Goal: Task Accomplishment & Management: Use online tool/utility

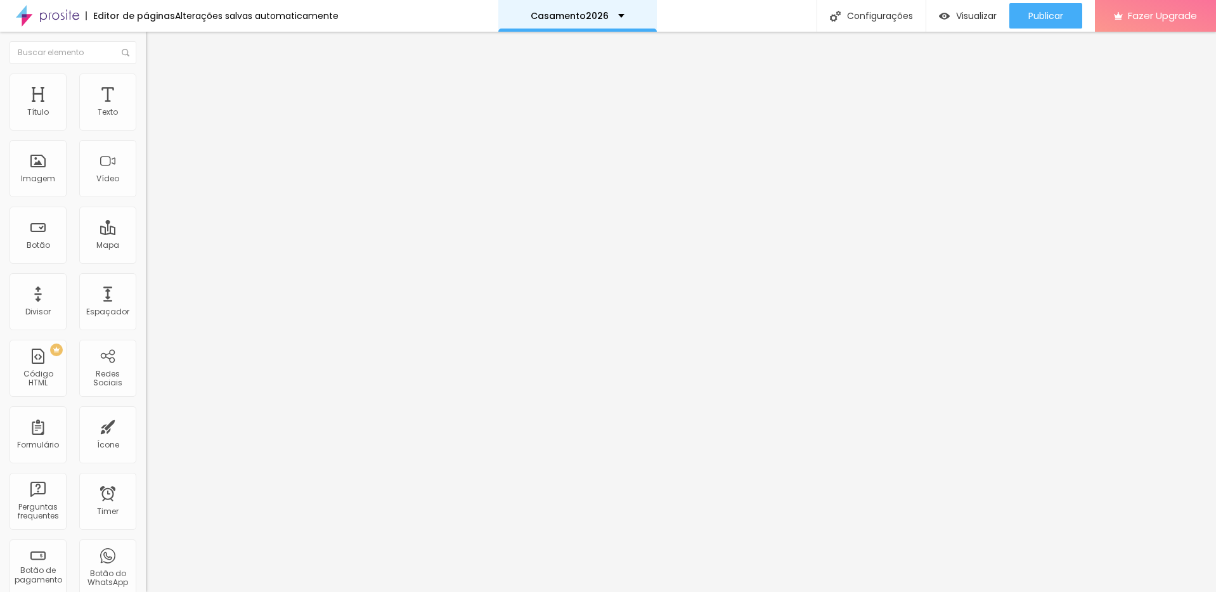
click at [601, 19] on p "Casamento2026" at bounding box center [570, 15] width 78 height 9
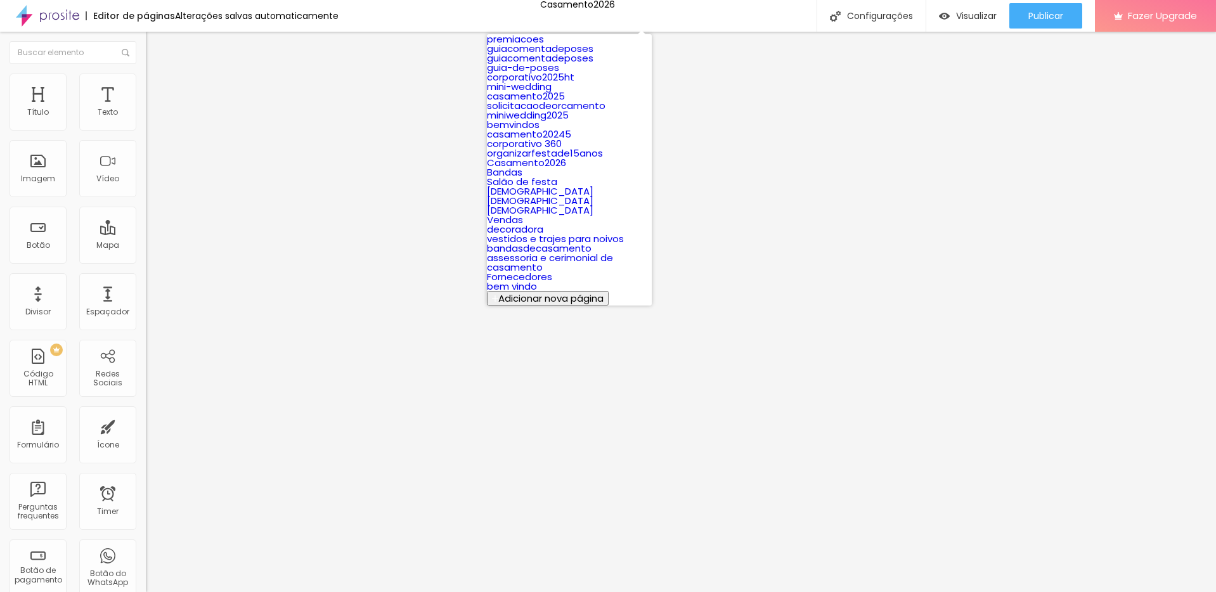
click at [607, 291] on button "Adicionar nova página" at bounding box center [548, 298] width 122 height 15
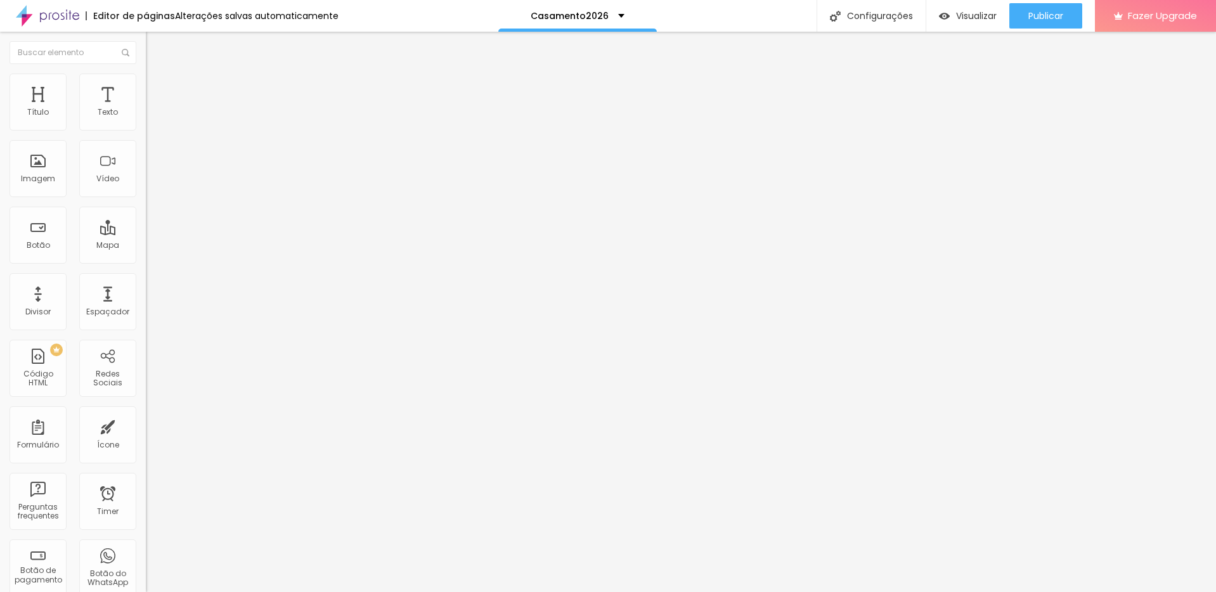
type input "teste"
click at [589, 16] on div "teste" at bounding box center [578, 15] width 40 height 9
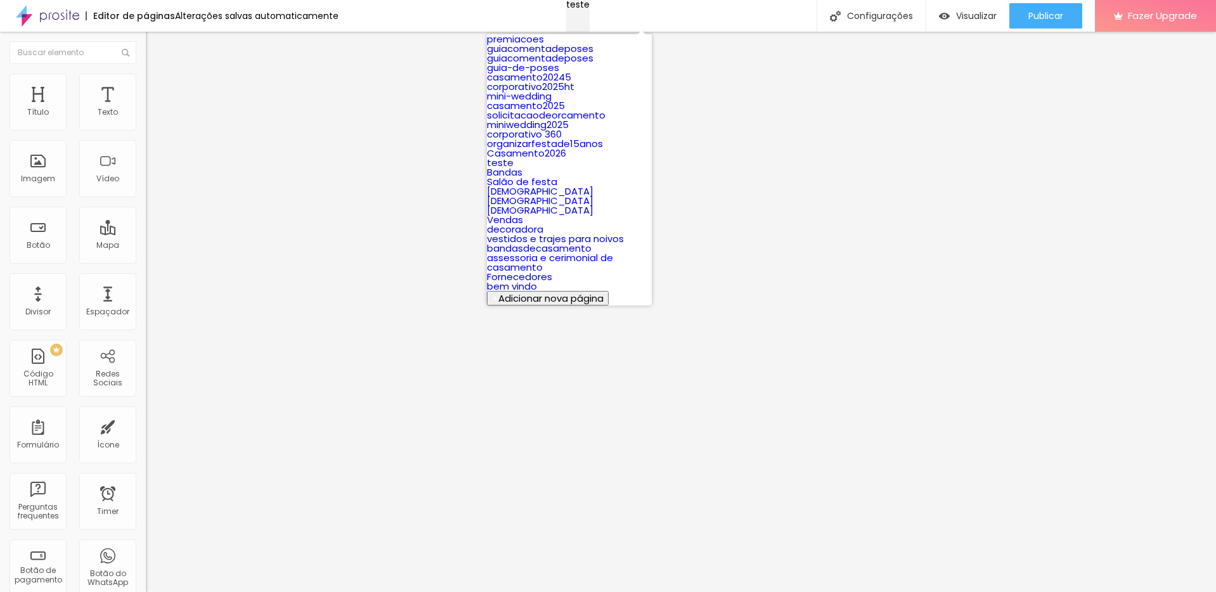
click at [589, 9] on div "teste" at bounding box center [577, 4] width 23 height 9
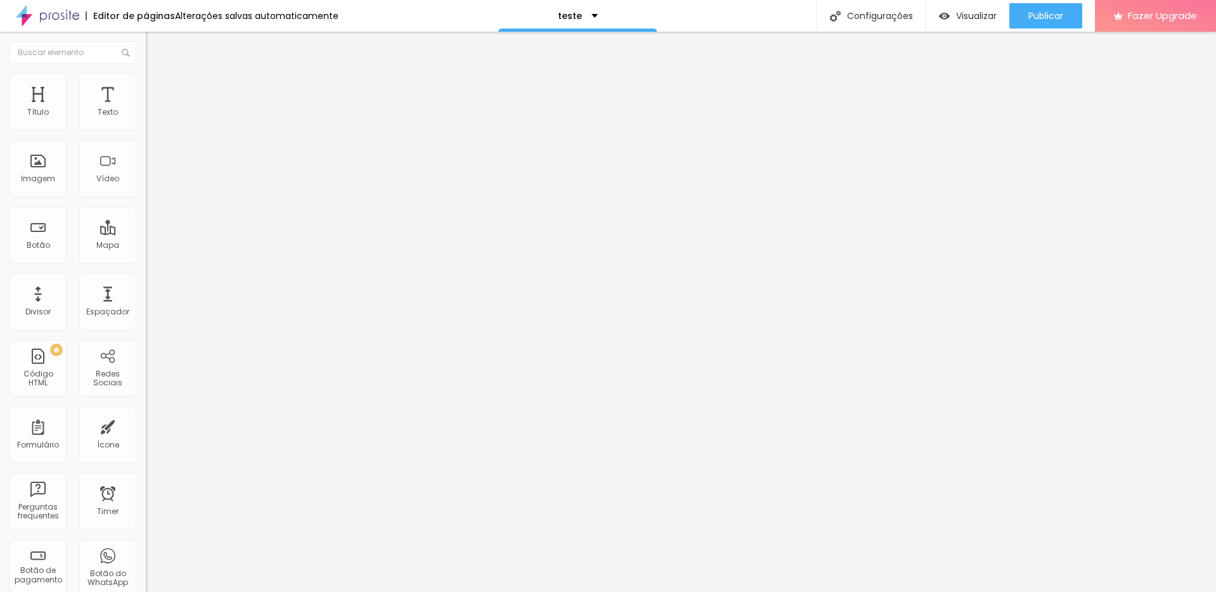
click at [146, 81] on li "Avançado" at bounding box center [219, 80] width 146 height 13
type input "12"
type input "13"
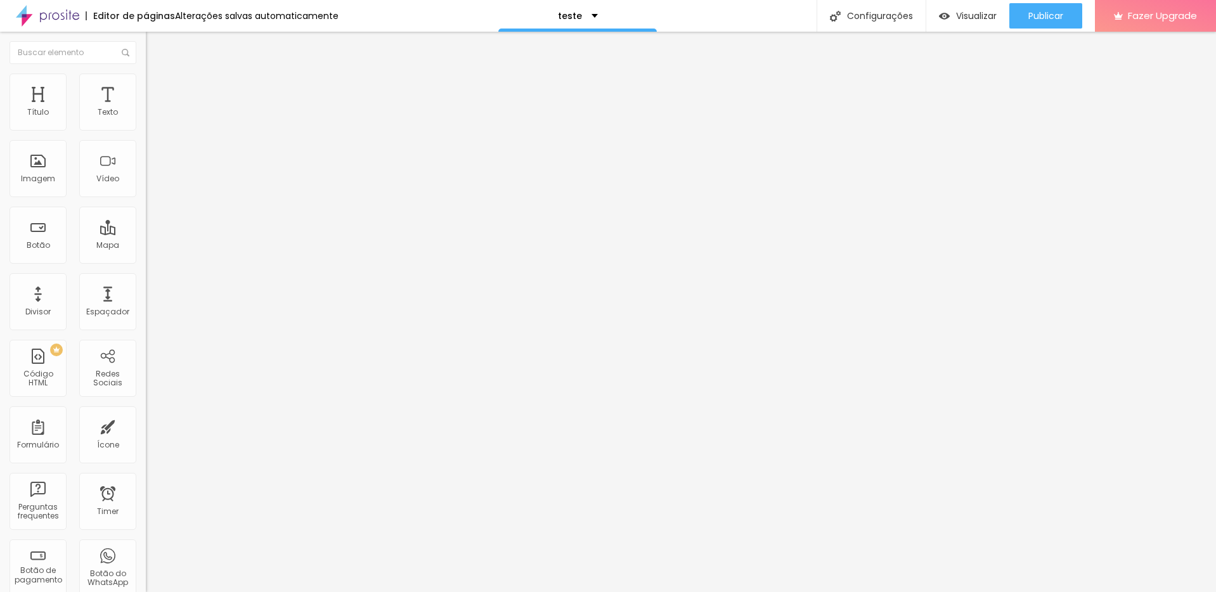
type input "14"
type input "15"
type input "16"
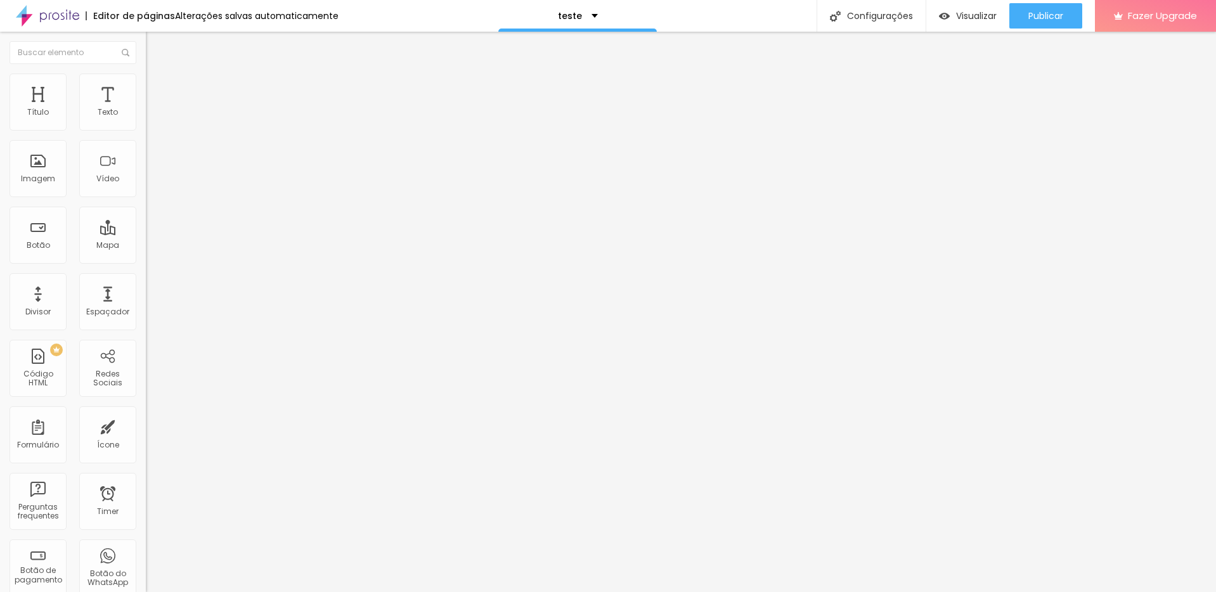
type input "16"
type input "17"
type input "18"
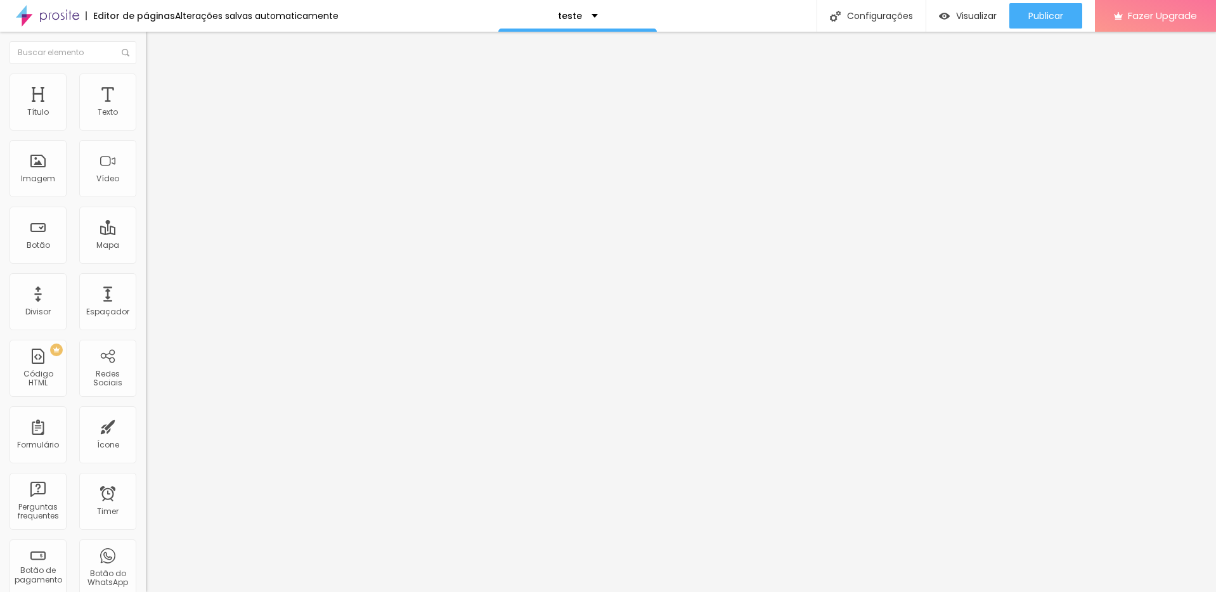
type input "19"
type input "20"
type input "21"
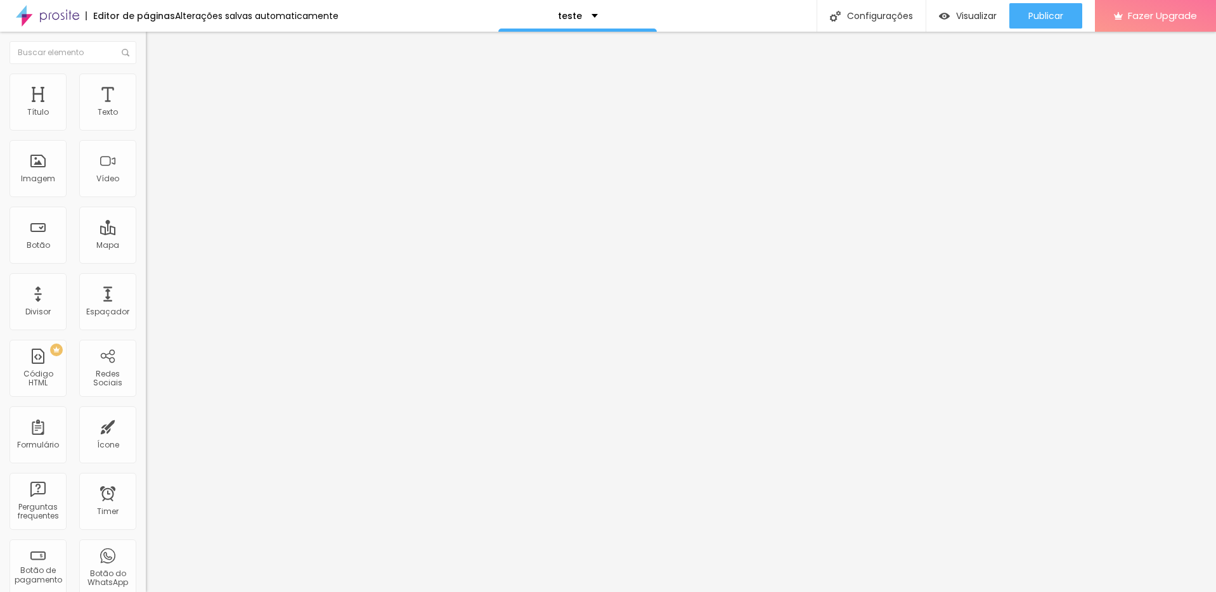
type input "21"
type input "22"
type input "21"
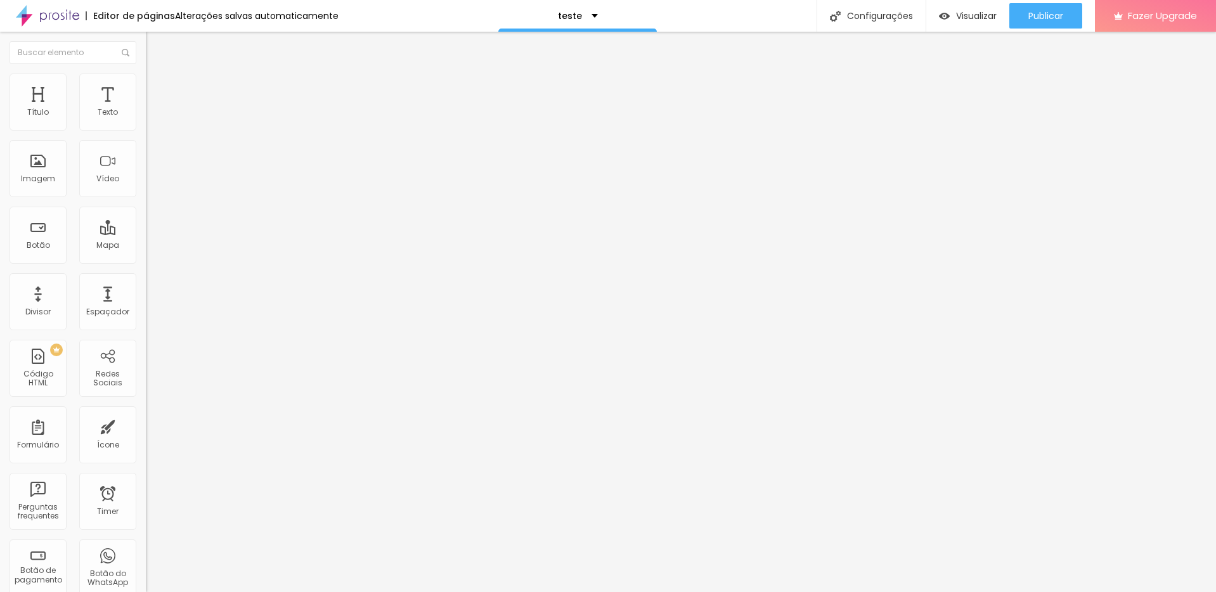
type input "20"
type input "19"
type input "18"
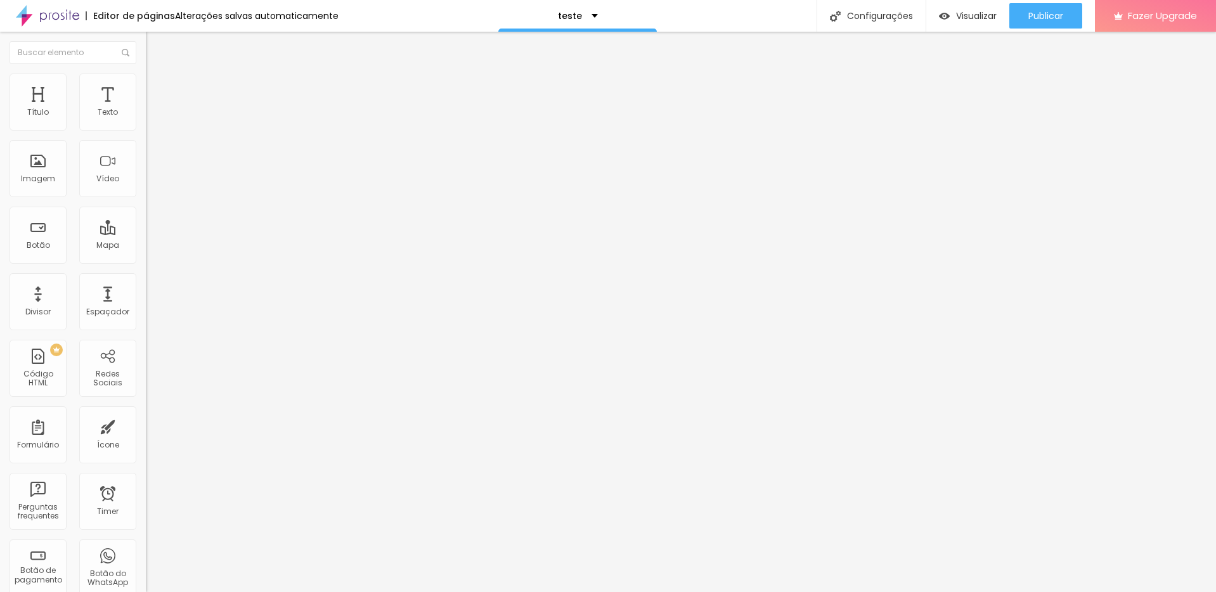
type input "18"
type input "17"
type input "16"
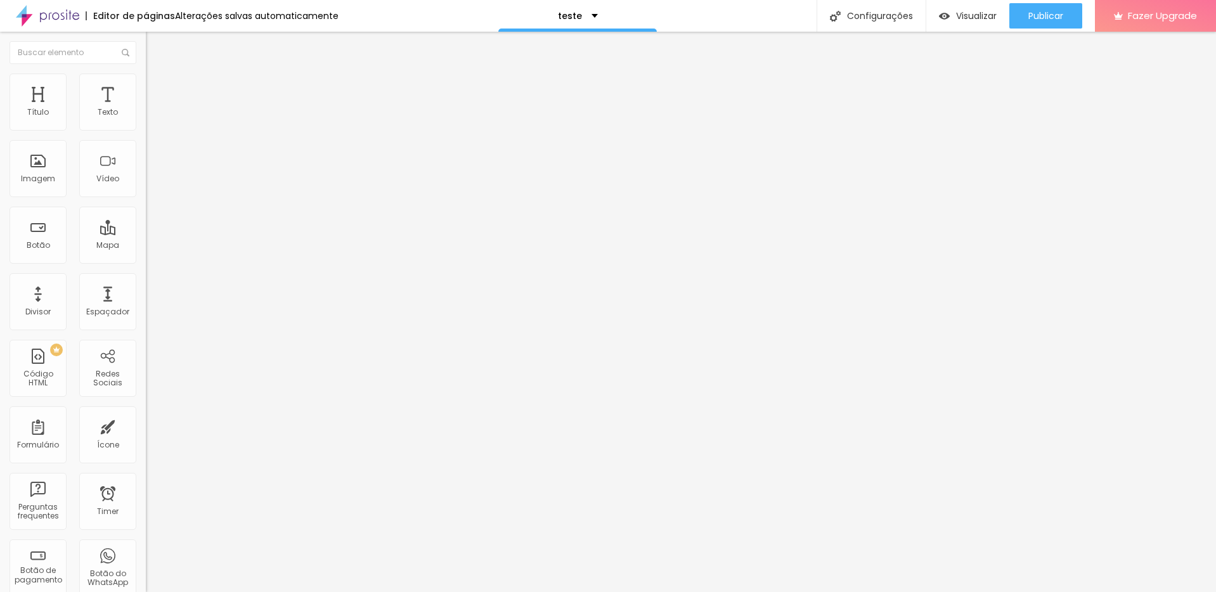
type input "15"
type input "14"
type input "13"
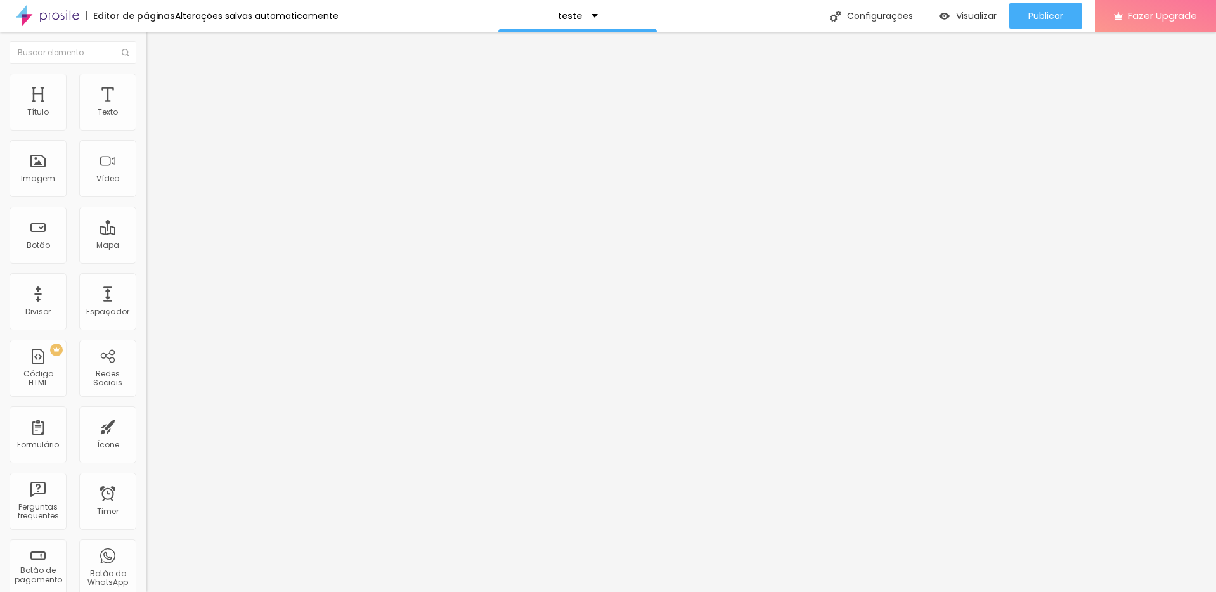
type input "13"
type input "12"
type input "11"
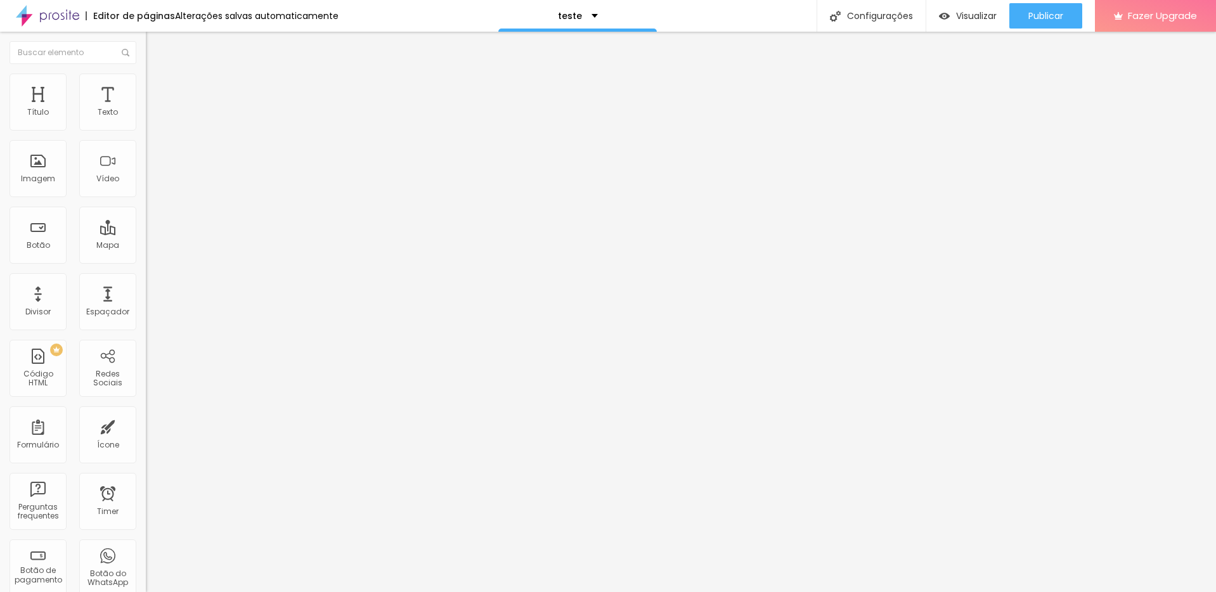
type input "10"
type input "9"
type input "8"
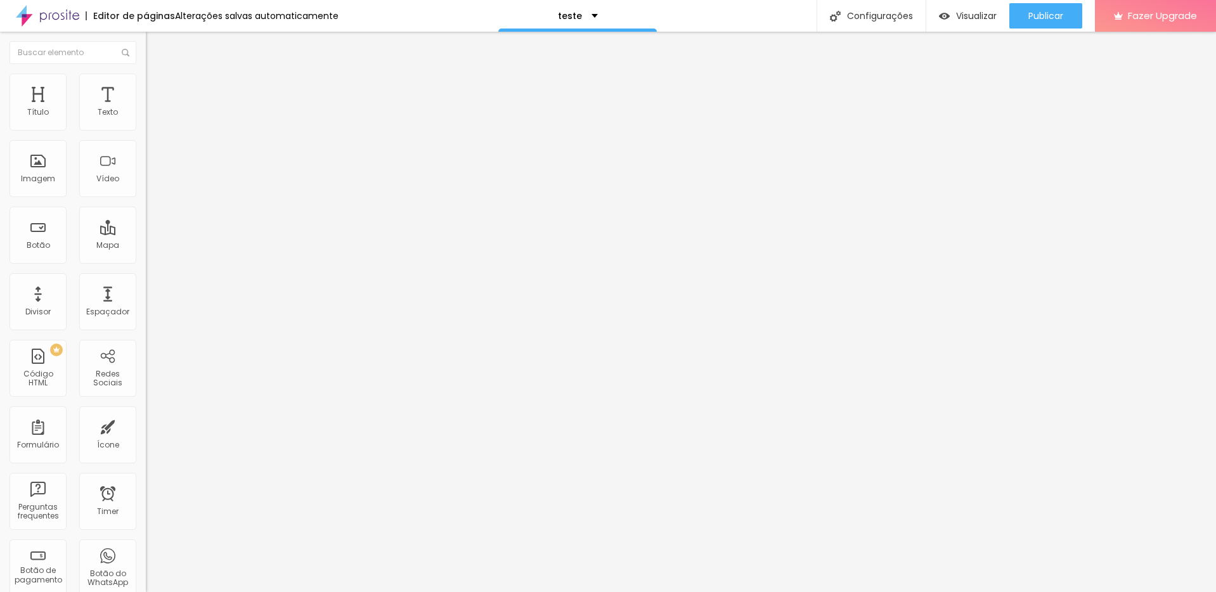
type input "8"
type input "7"
type input "6"
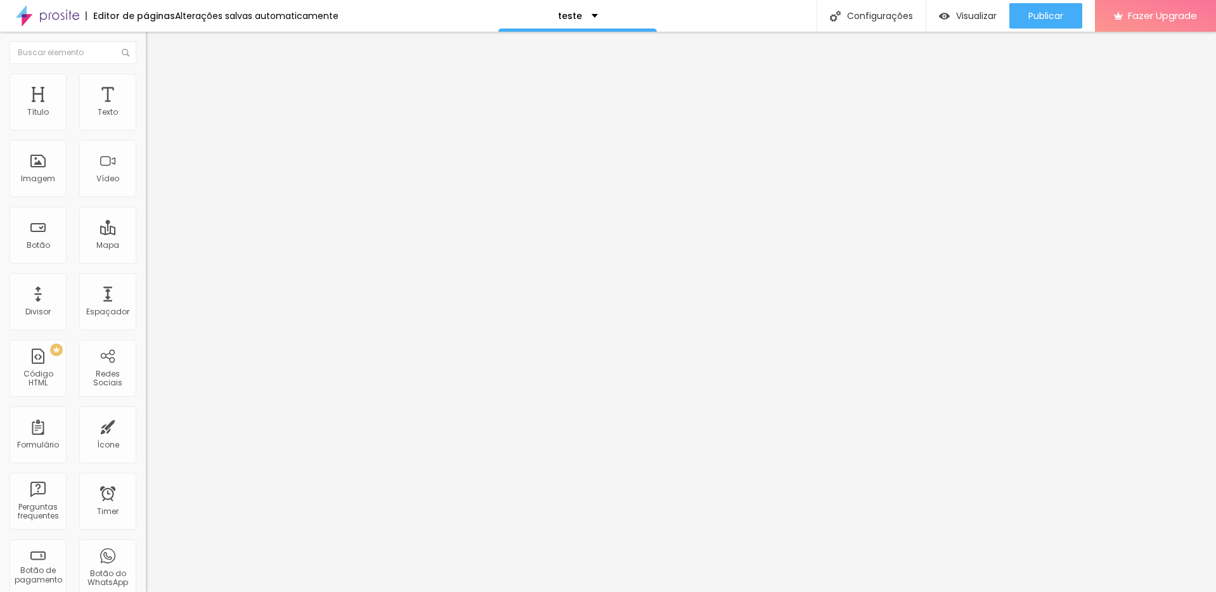
type input "5"
type input "3"
type input "2"
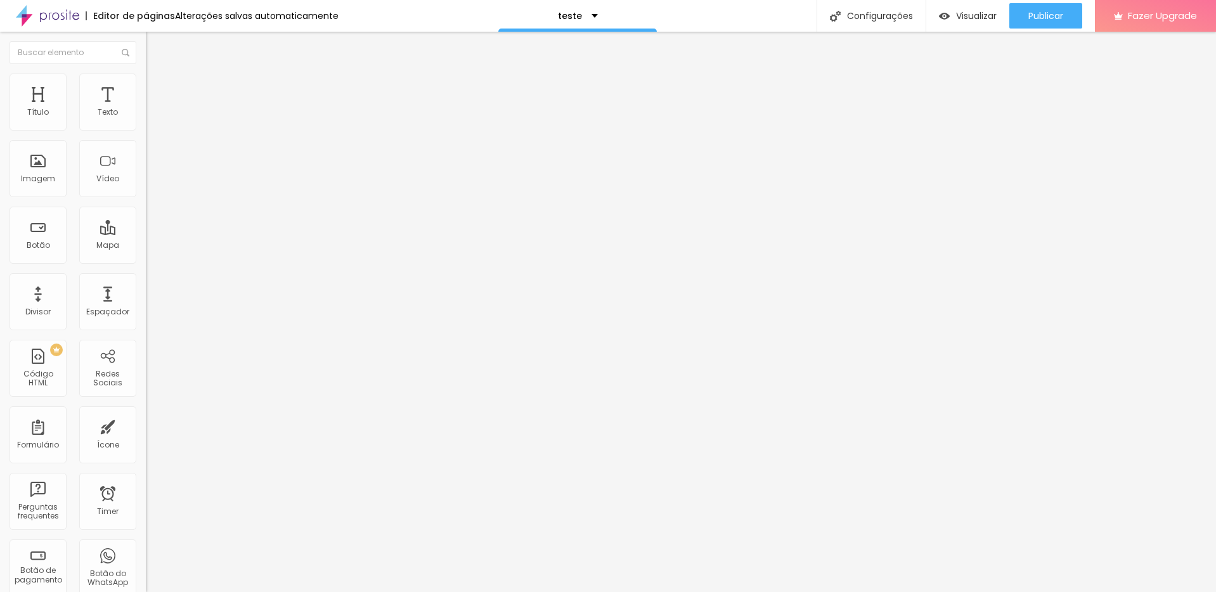
type input "2"
type input "1"
type input "0"
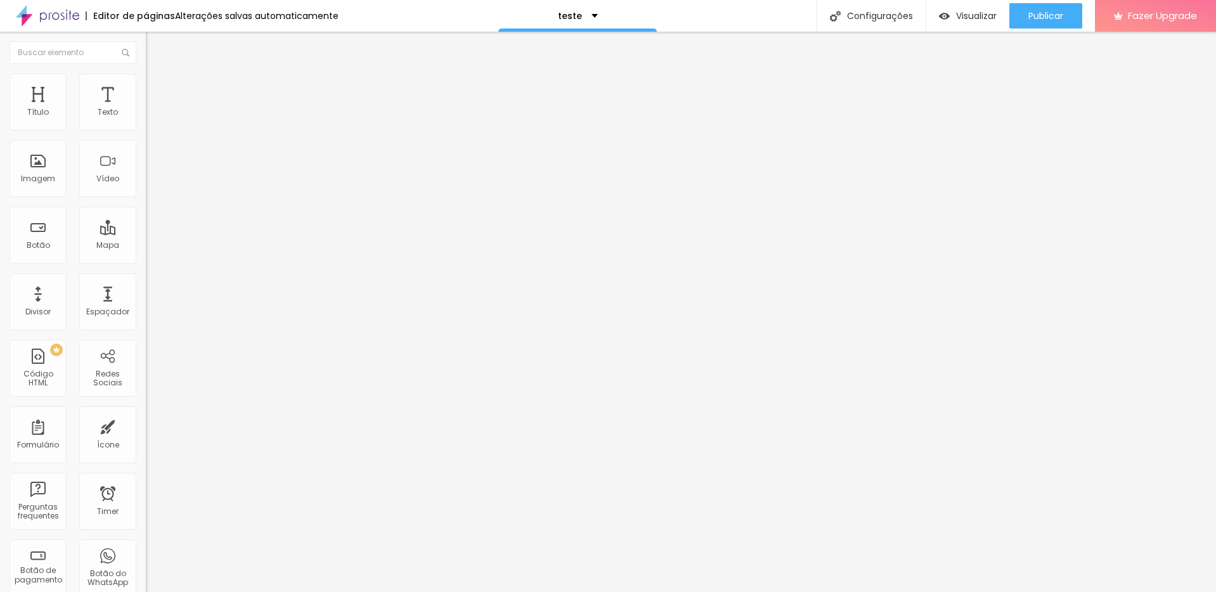
type input "1"
type input "2"
type input "3"
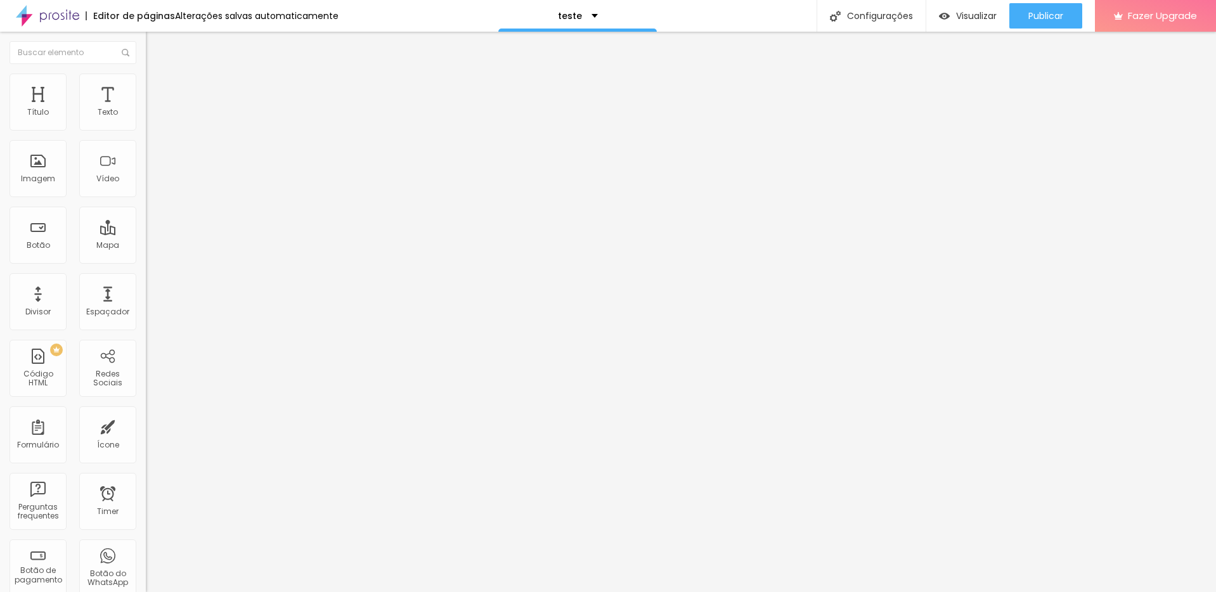
type input "3"
type input "4"
type input "5"
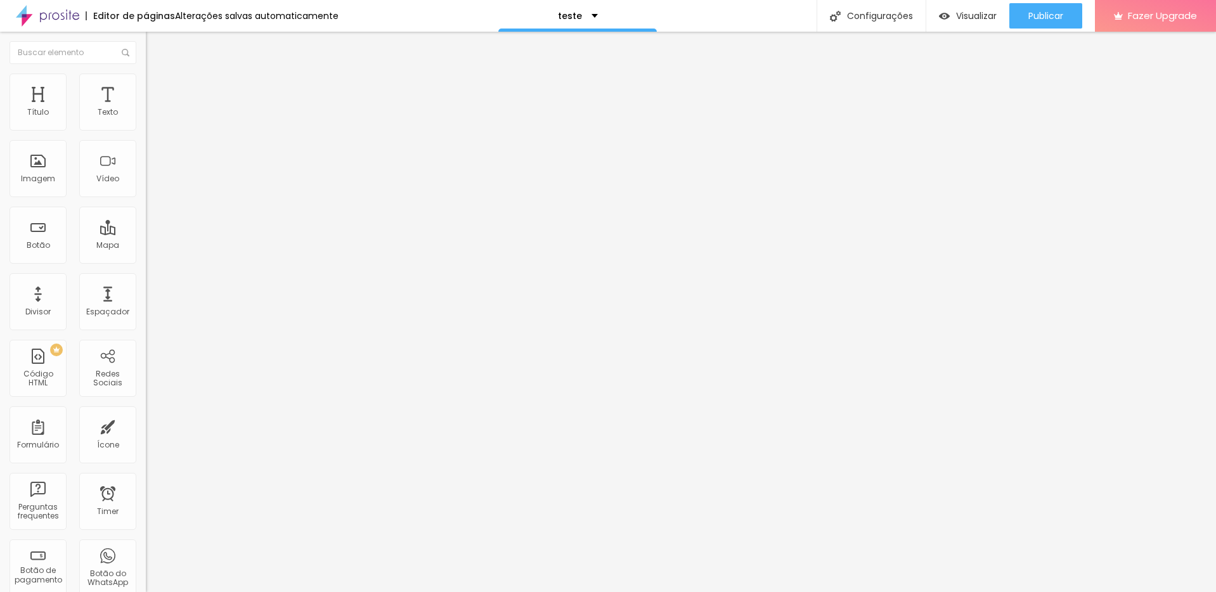
type input "6"
type input "7"
type input "8"
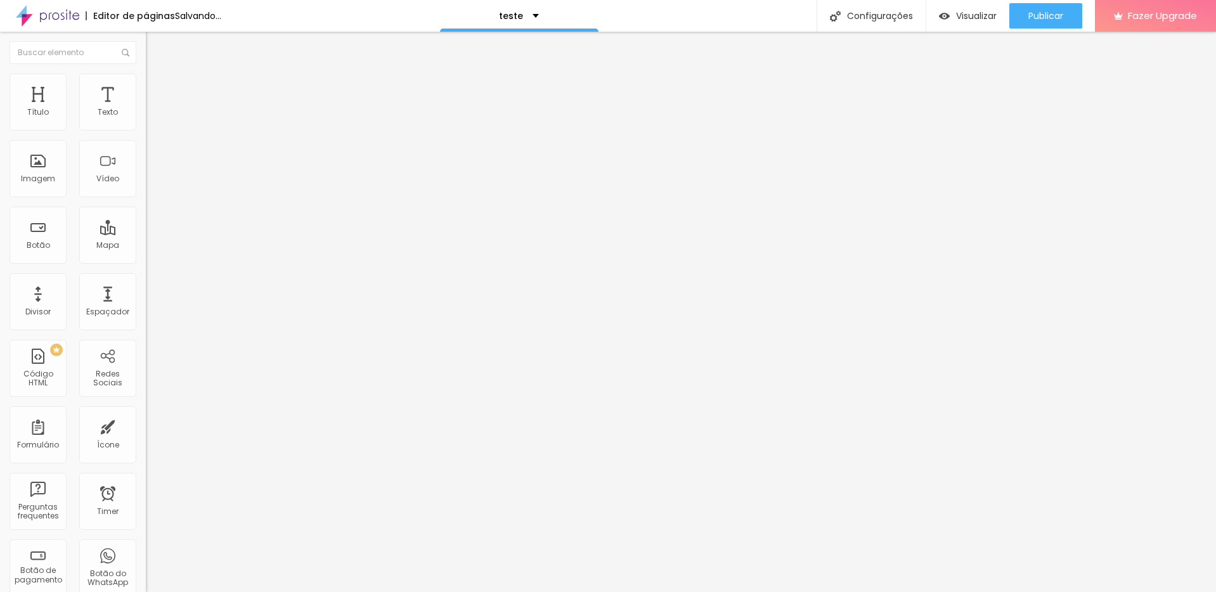
type input "8"
type input "9"
type input "10"
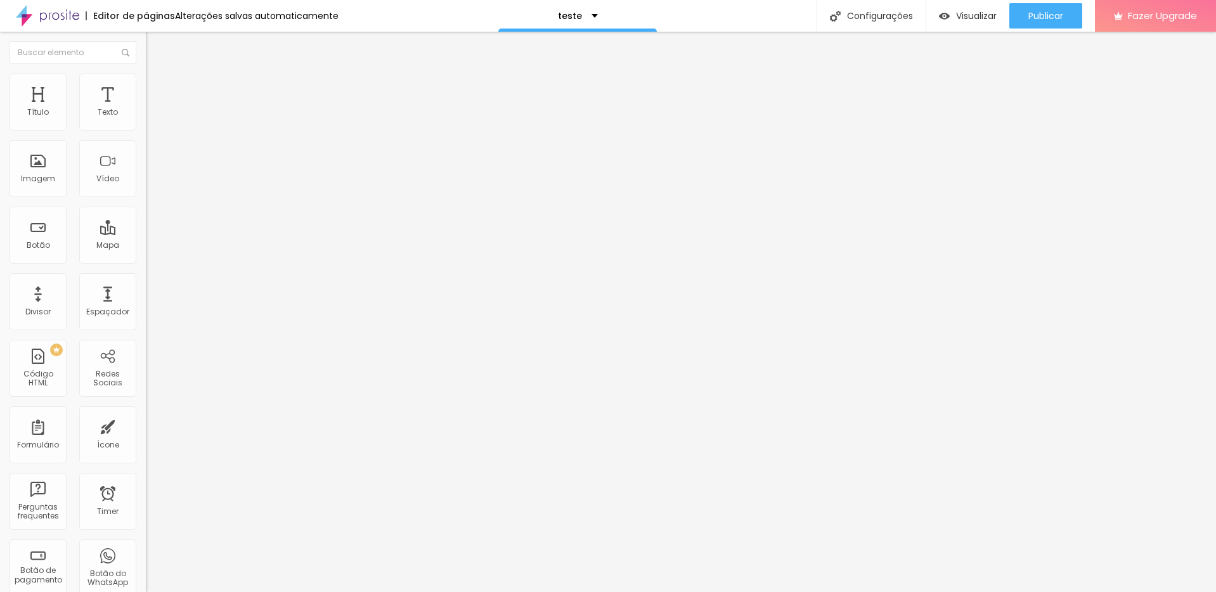
click at [146, 233] on input "range" at bounding box center [187, 238] width 82 height 10
click at [146, 74] on li "Estilo" at bounding box center [219, 67] width 146 height 13
click at [151, 118] on icon "button" at bounding box center [155, 114] width 8 height 8
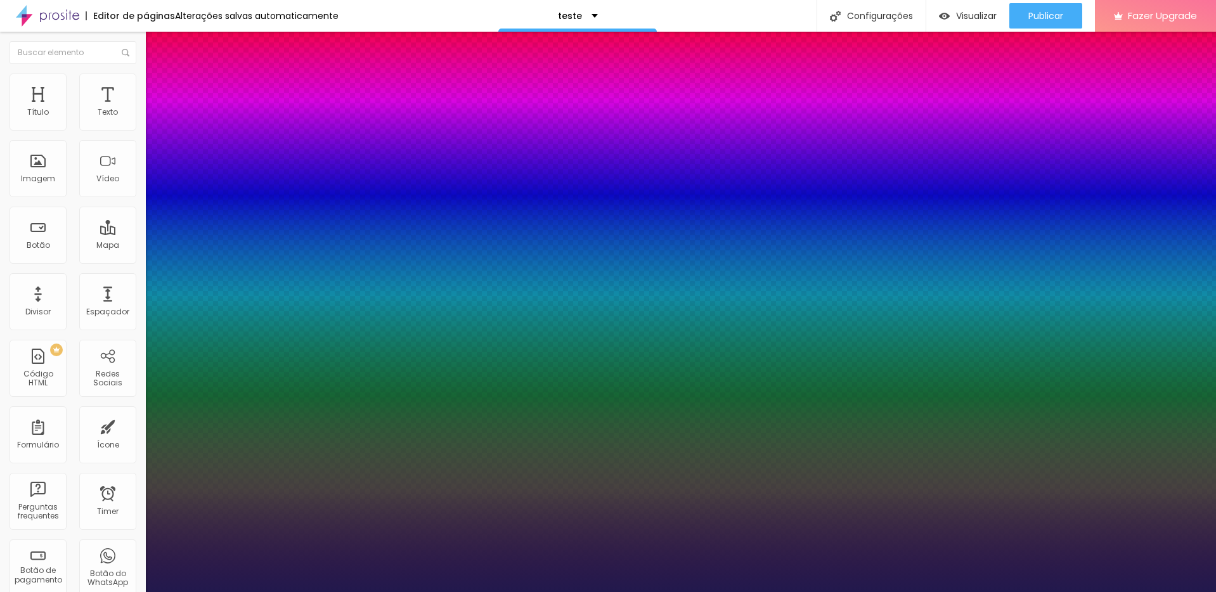
type input "1"
type input "19"
type input "1"
type input "20"
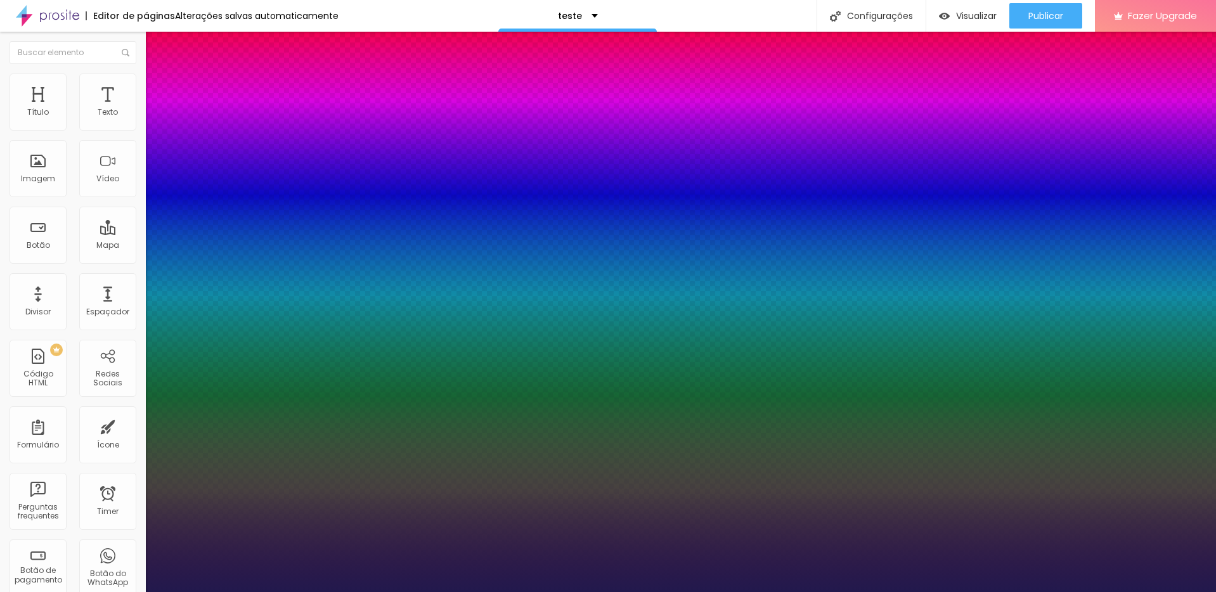
type input "20"
type input "1"
type input "21"
type input "1"
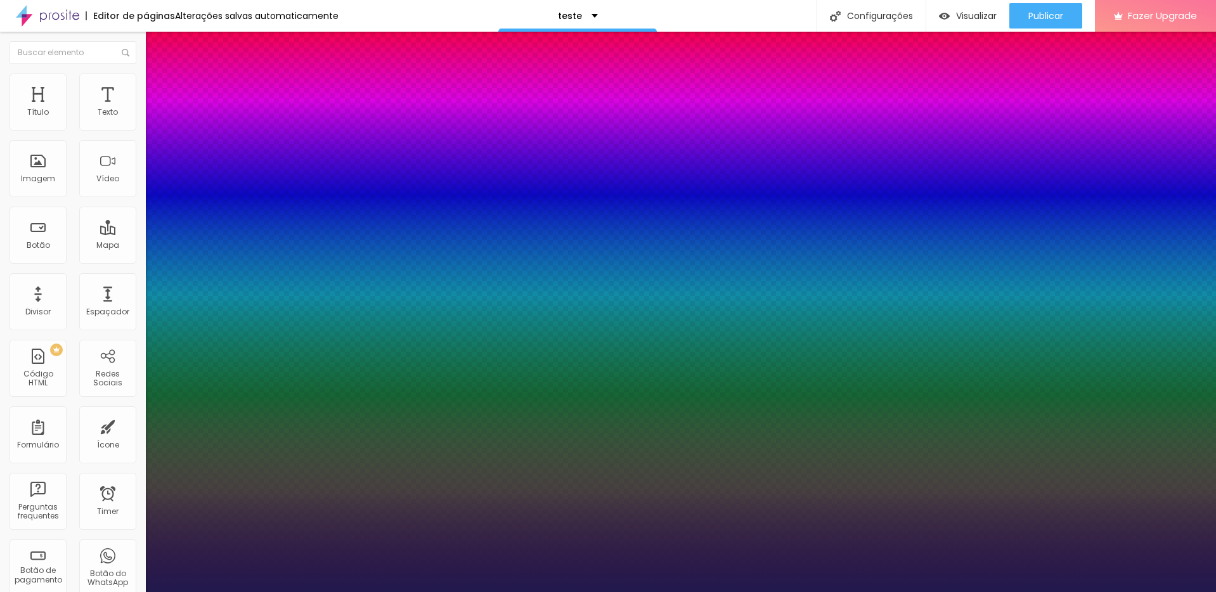
type input "22"
type input "1"
type input "23"
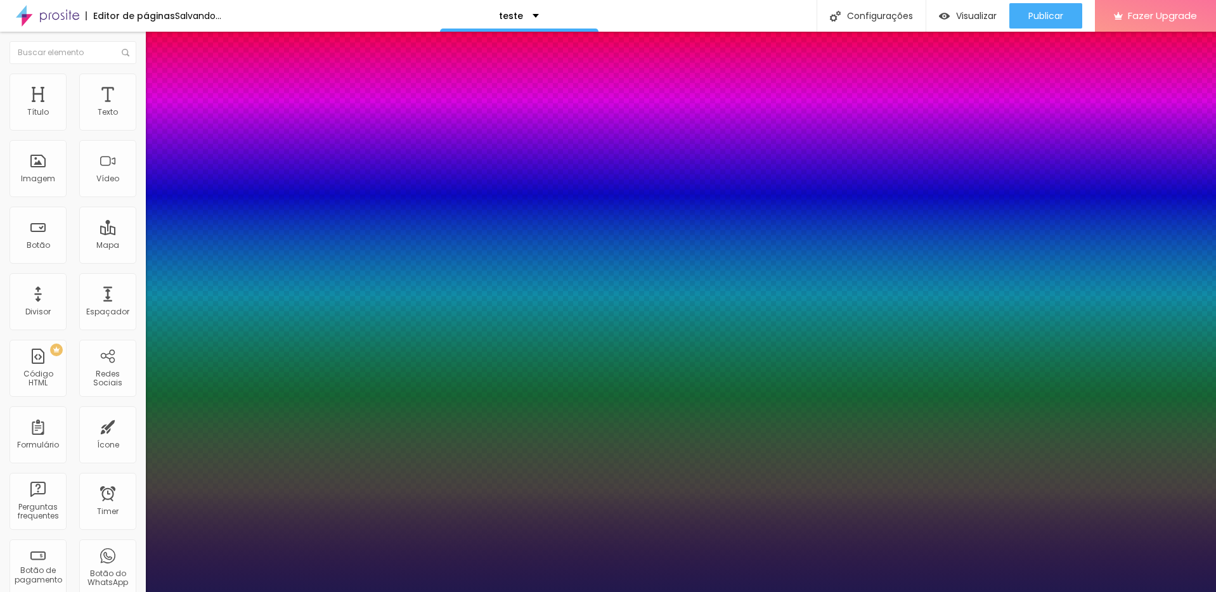
type input "1"
type input "24"
type input "1"
type input "24"
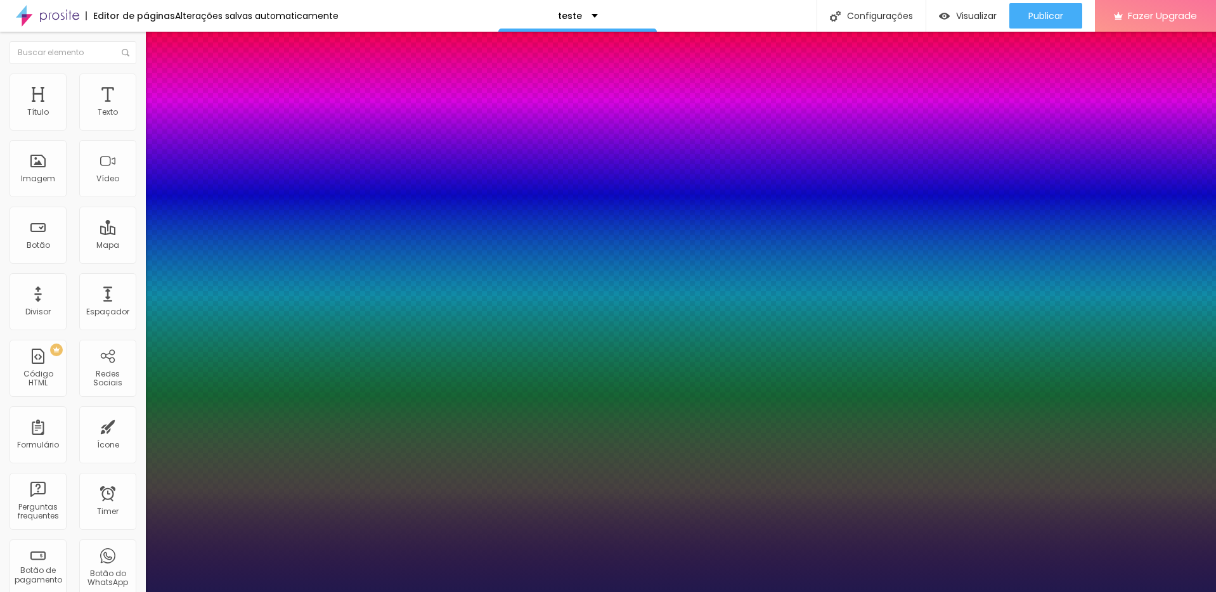
click at [615, 592] on div at bounding box center [608, 592] width 1216 height 0
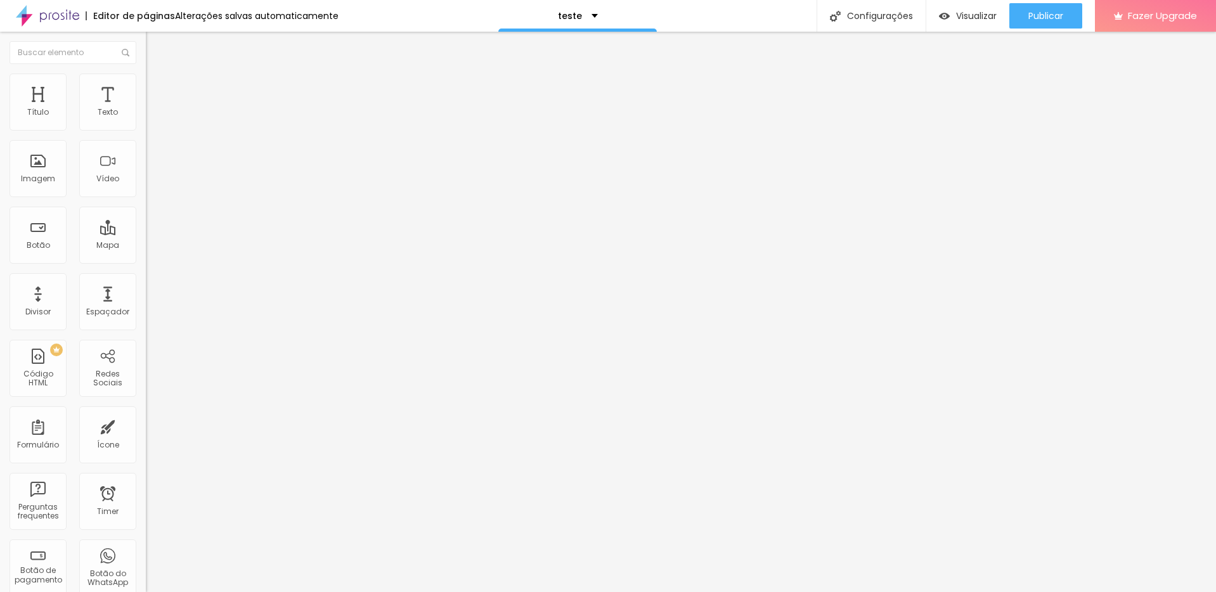
click at [152, 117] on icon "button" at bounding box center [154, 114] width 5 height 5
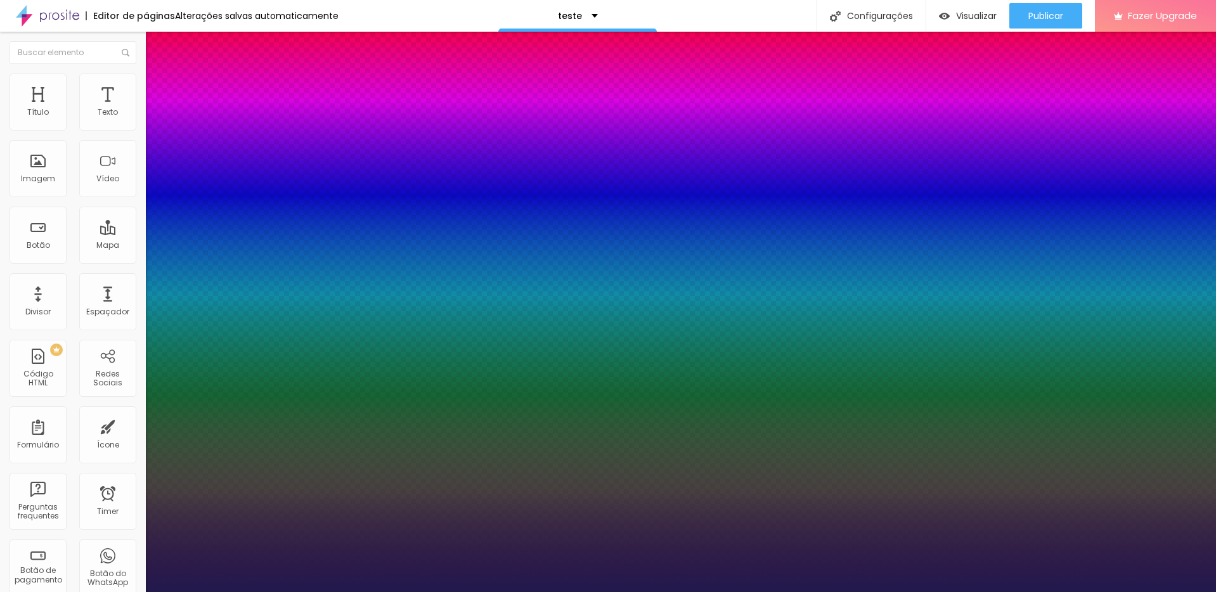
type input "1"
type input "22"
type input "1"
type input "21"
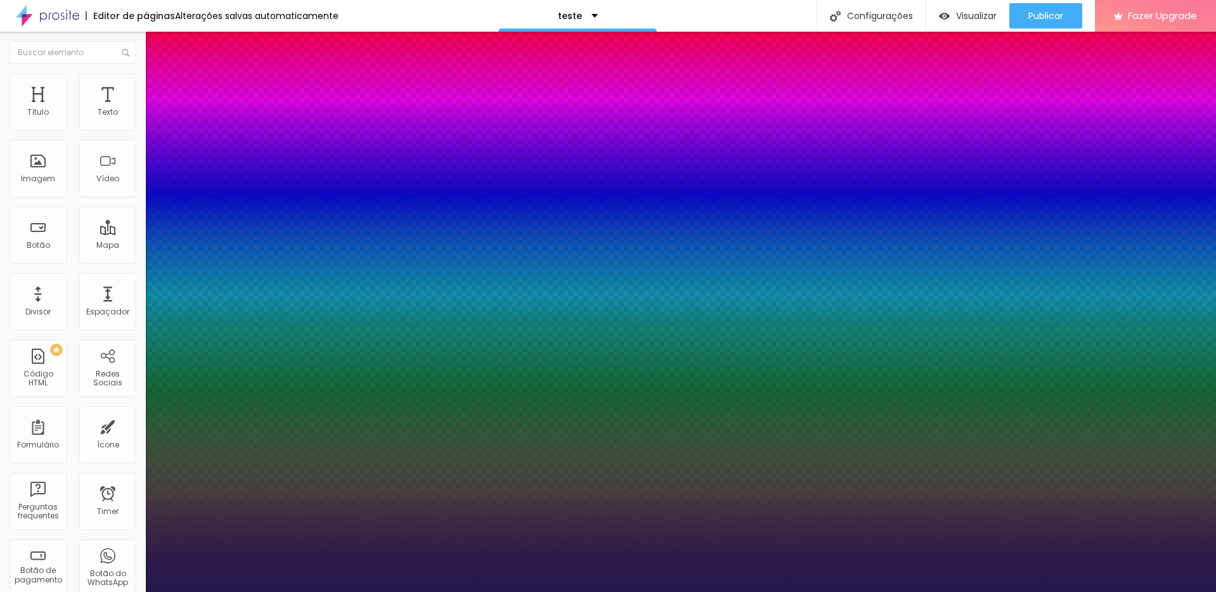
type input "21"
type input "1"
type input "20"
type input "1"
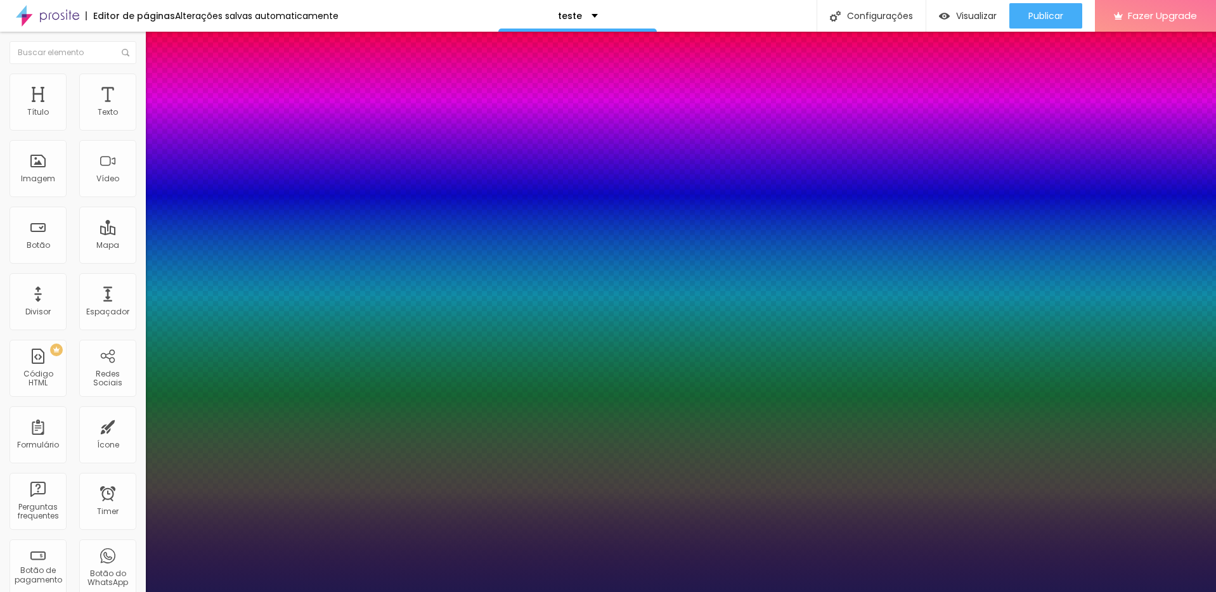
type input "19"
type input "1"
type input "18"
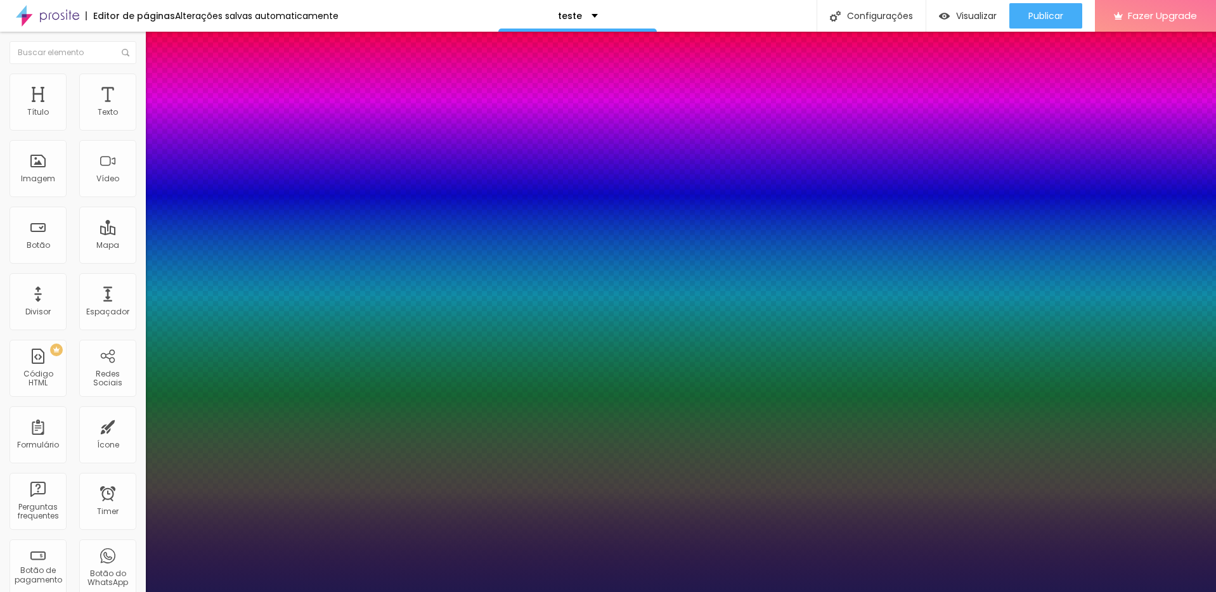
type input "1"
type input "19"
type input "1"
type input "20"
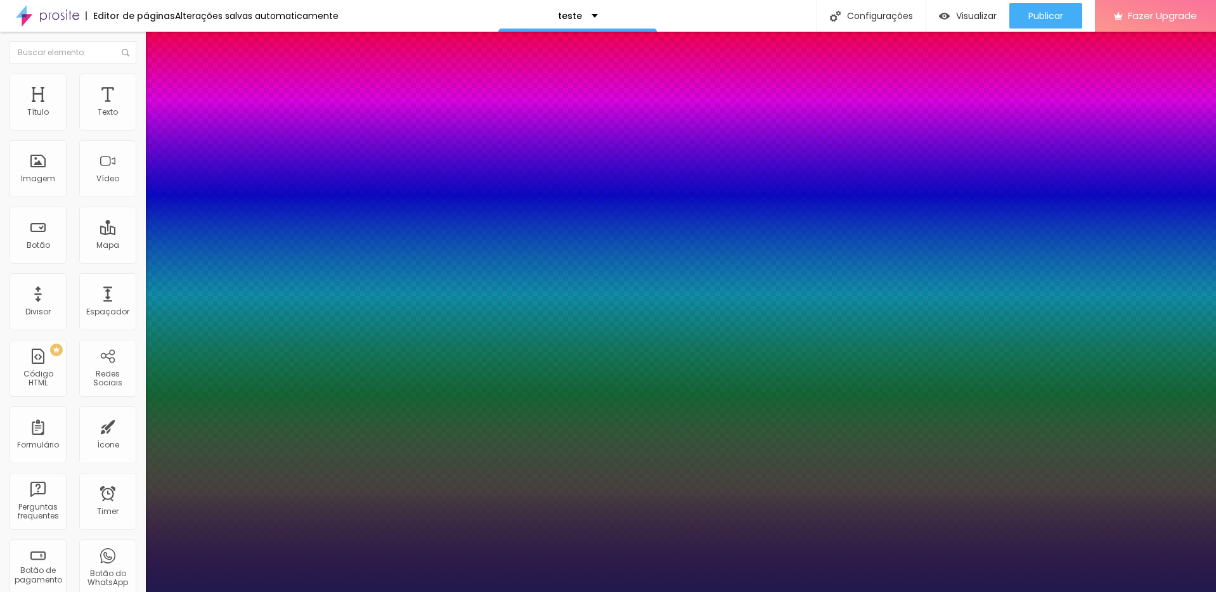
type input "20"
type input "1"
type input "21"
type input "1"
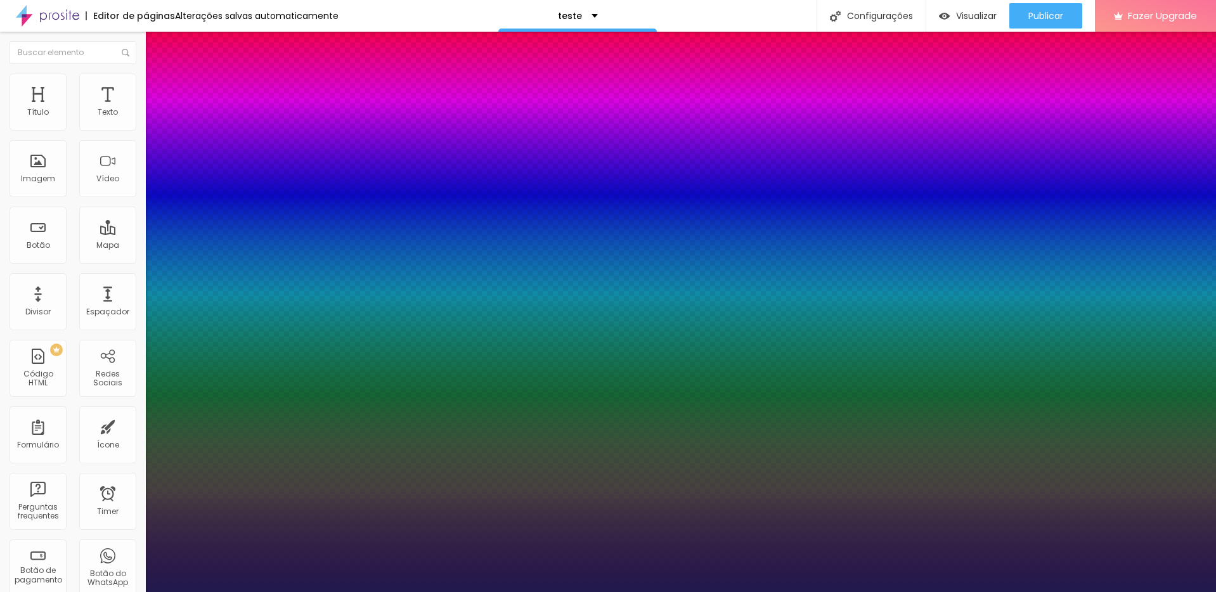
type input "22"
type input "1"
type input "23"
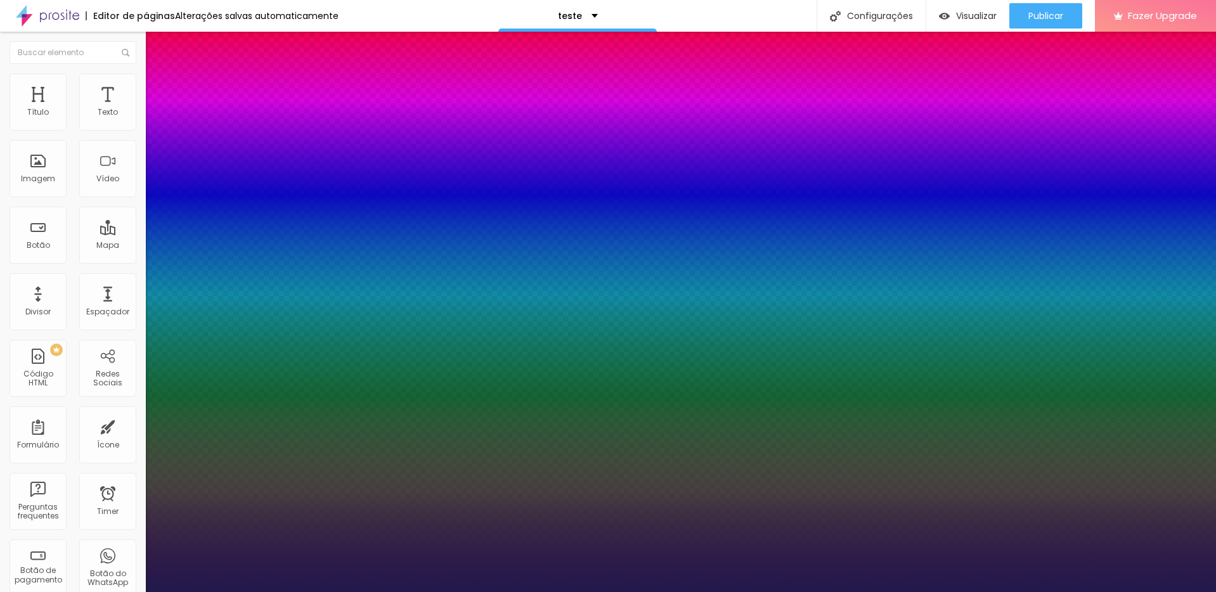
type input "1"
type input "24"
type input "1"
type input "25"
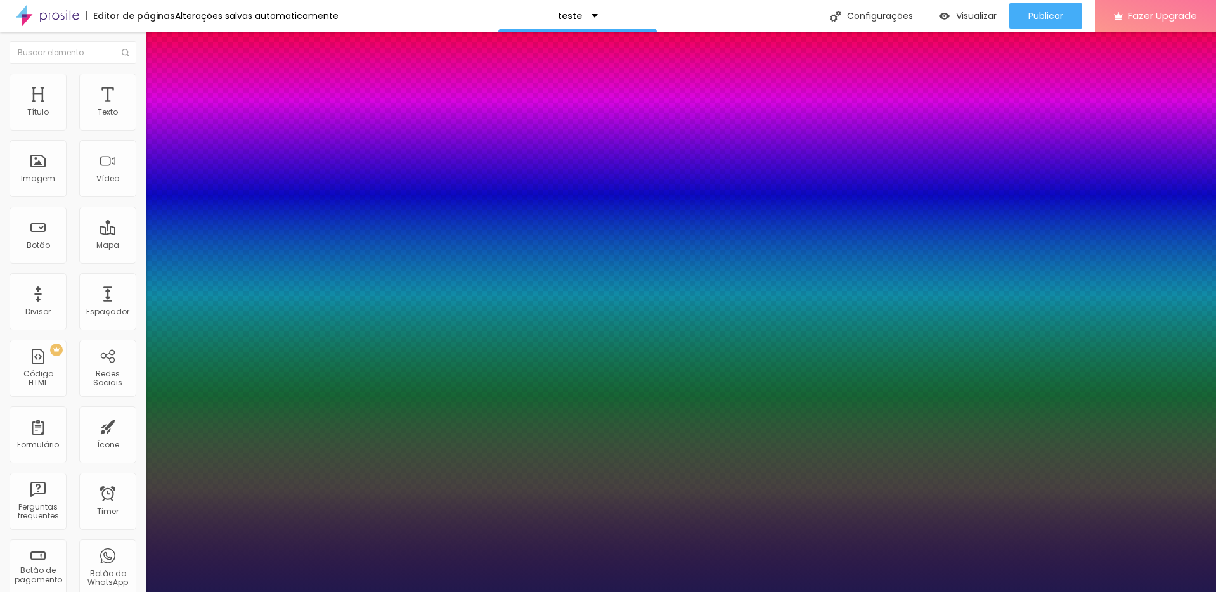
type input "25"
type input "1"
type input "26"
type input "1"
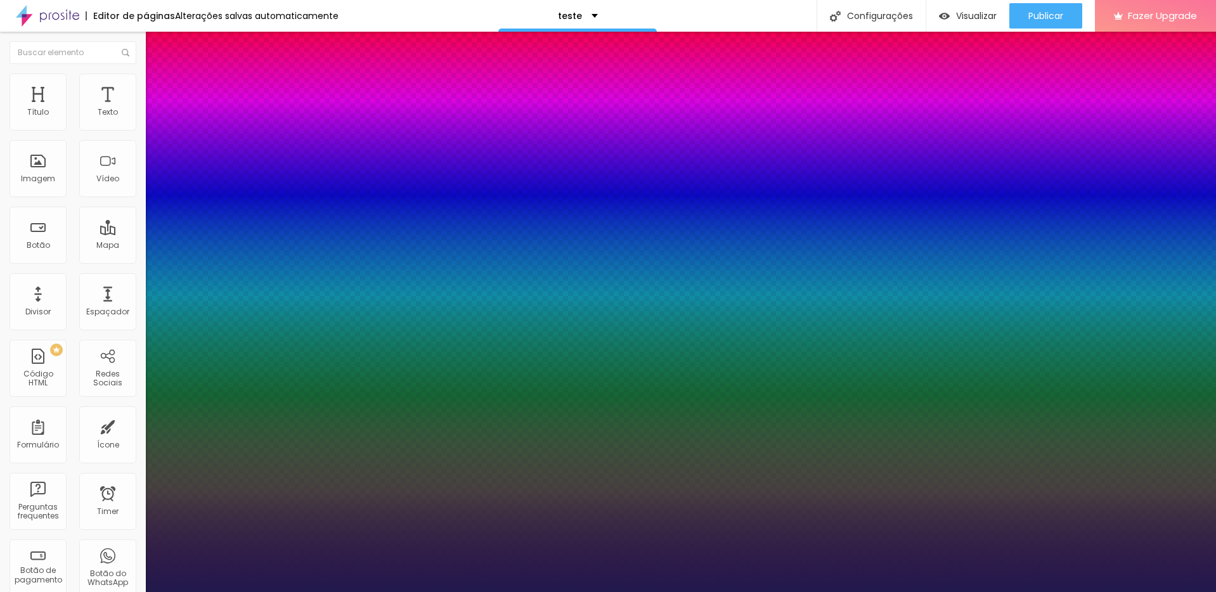
type input "26"
type input "1"
click at [613, 592] on div at bounding box center [608, 592] width 1216 height 0
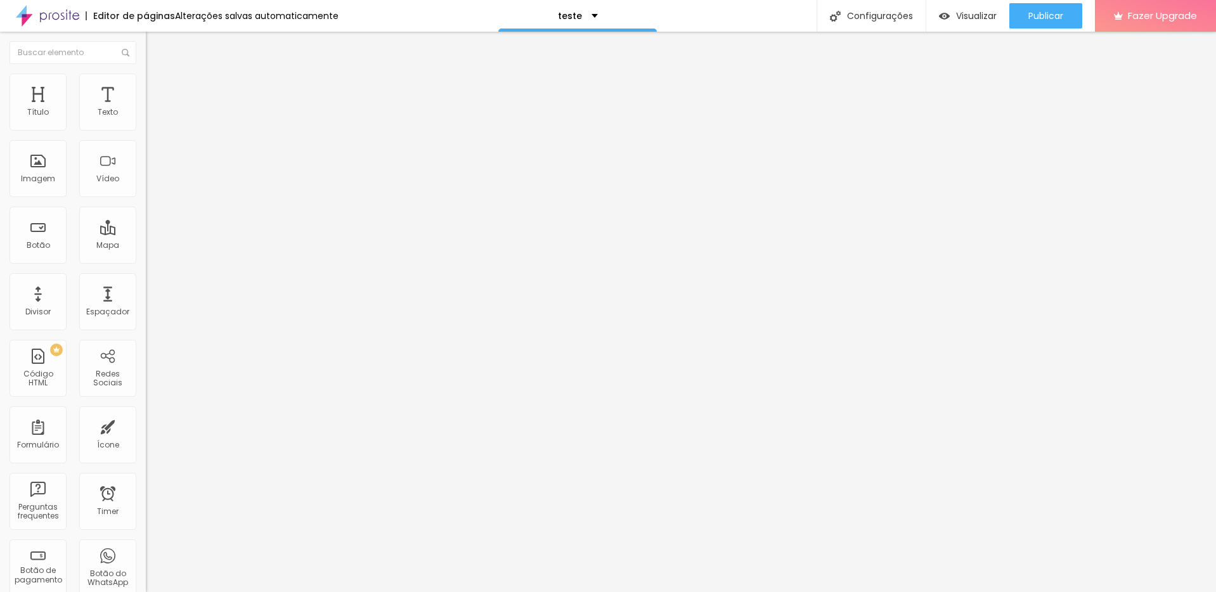
click at [146, 122] on button "button" at bounding box center [155, 114] width 18 height 13
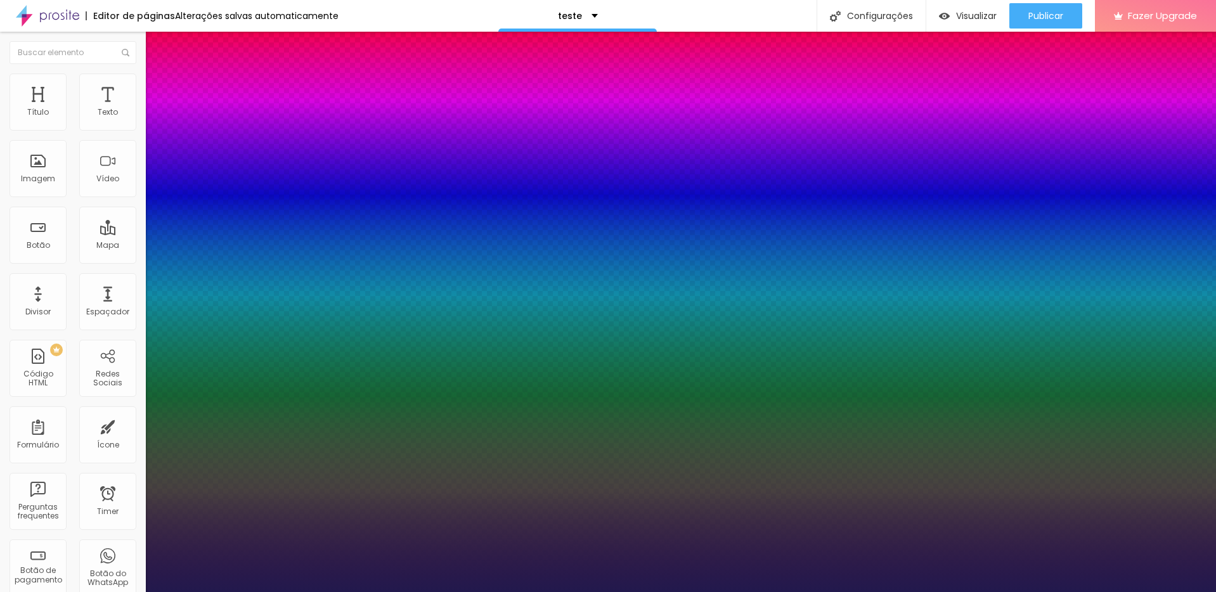
type input "1"
type input "25"
type input "1"
type input "24"
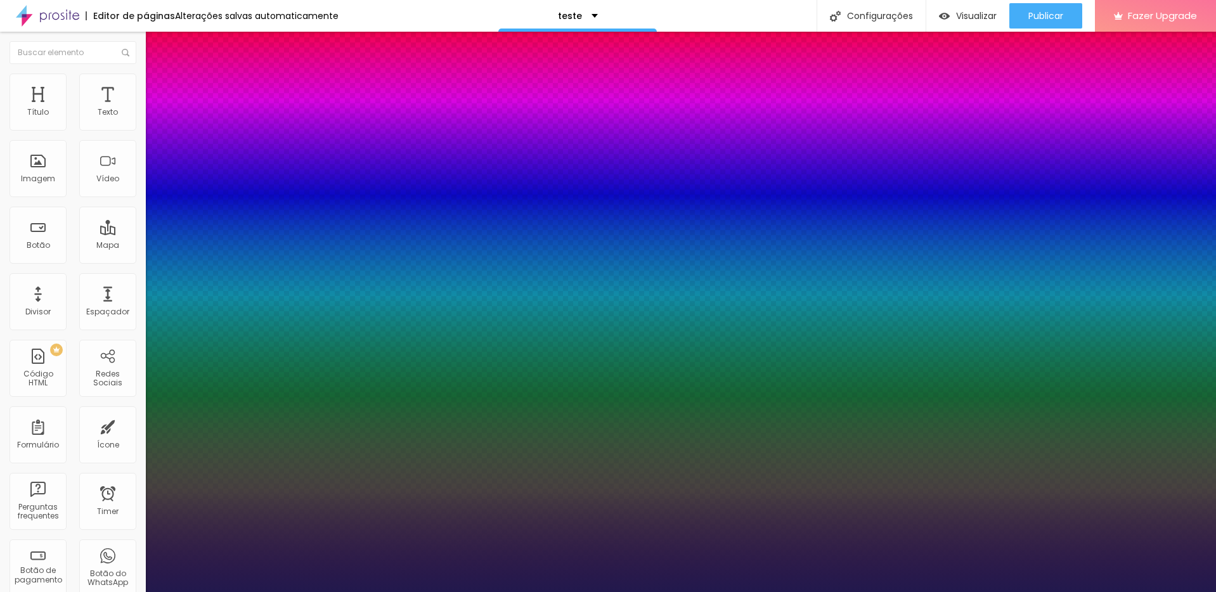
type input "24"
type input "1"
type input "23"
type input "1"
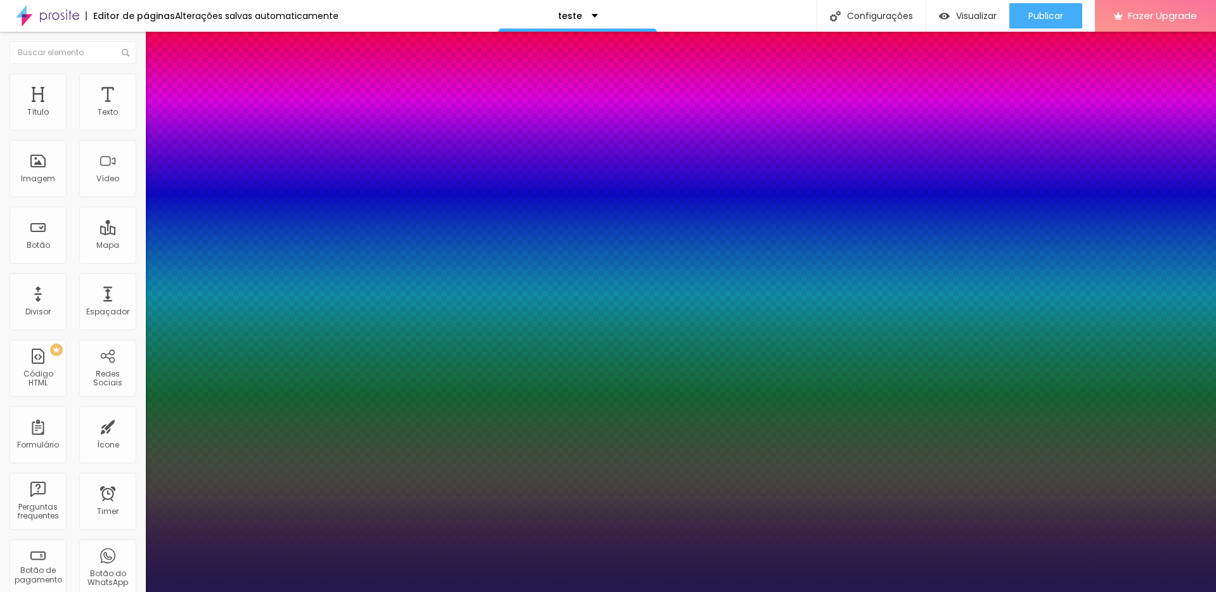
type input "22"
type input "1"
type input "21"
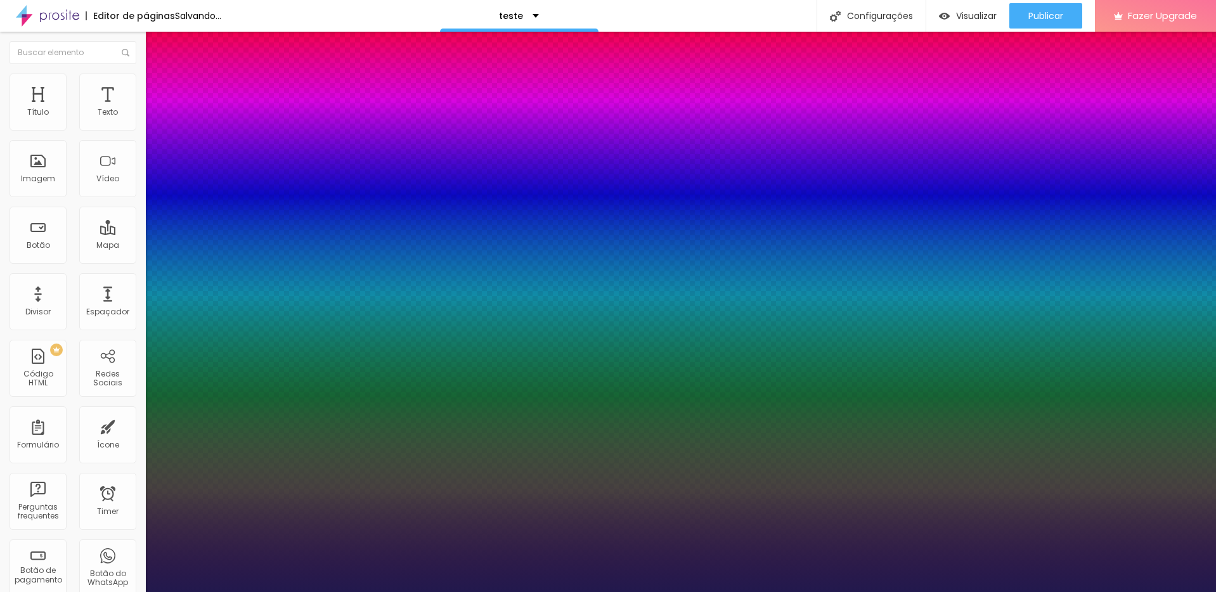
type input "1"
type input "21"
type input "1"
click at [684, 592] on div at bounding box center [608, 592] width 1216 height 0
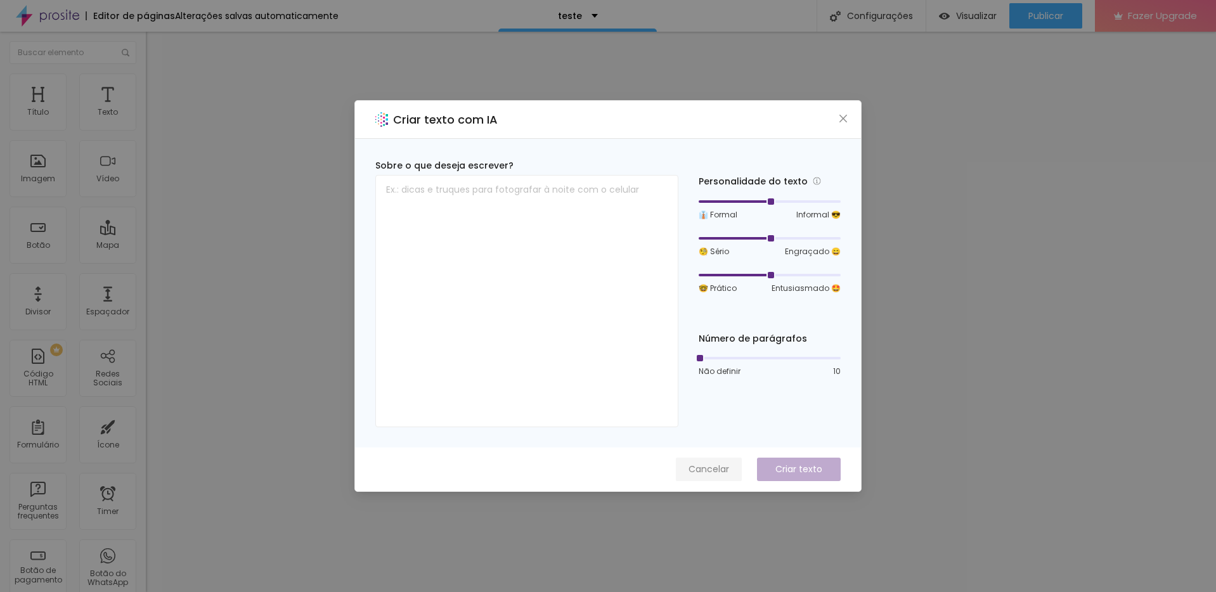
click at [702, 464] on span "Cancelar" at bounding box center [709, 469] width 41 height 13
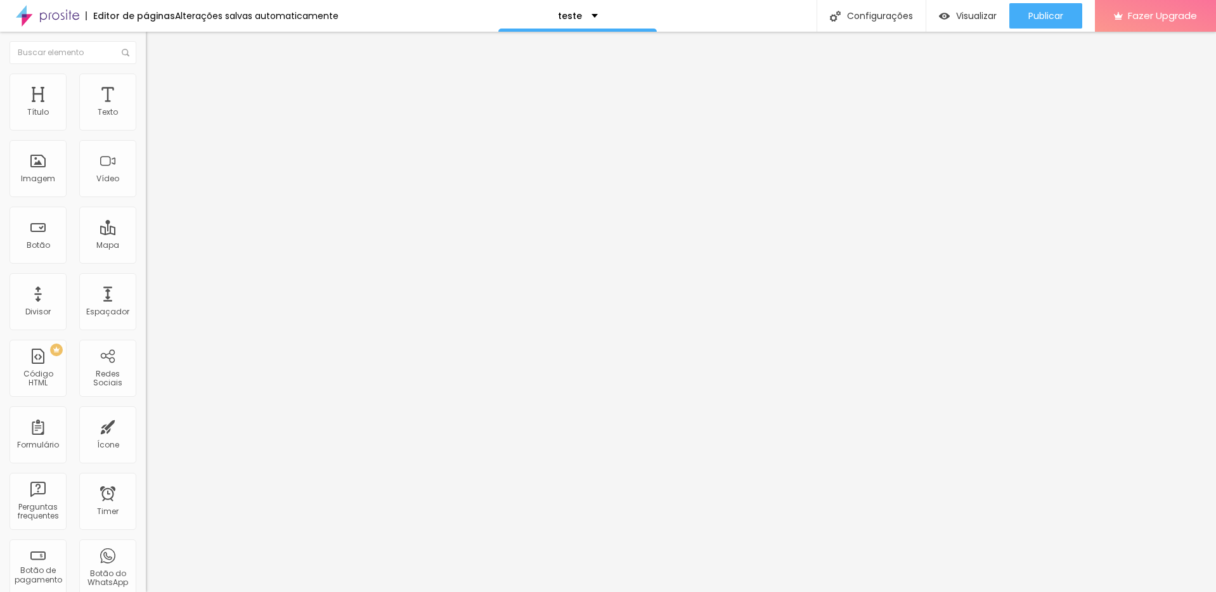
click at [146, 122] on button "button" at bounding box center [155, 114] width 18 height 13
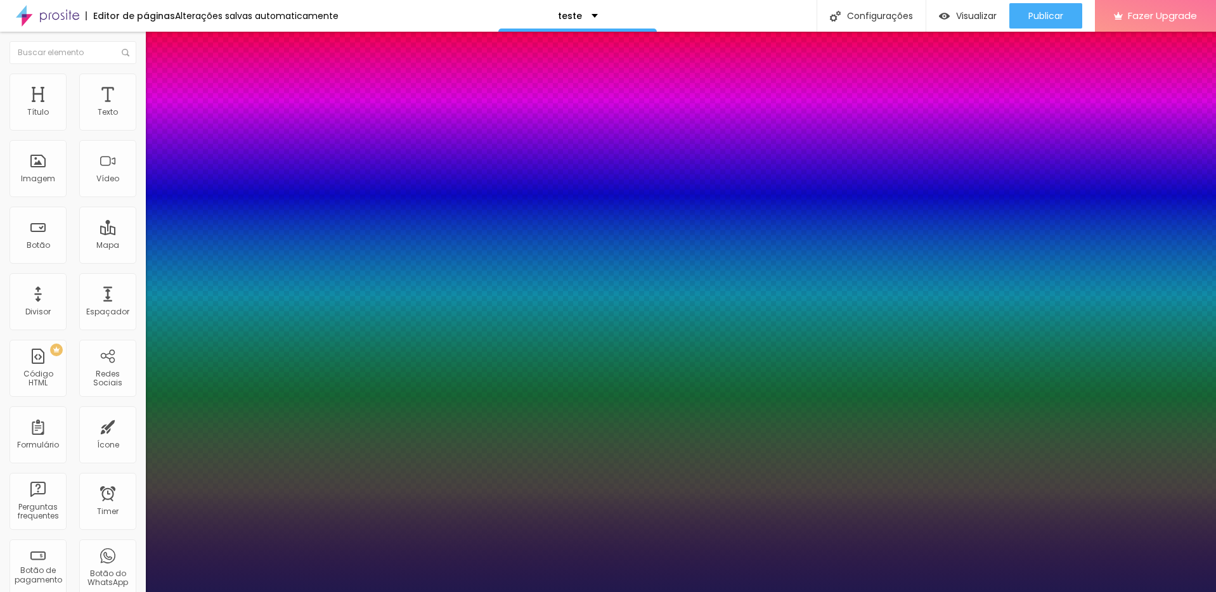
type input "1"
type input "20"
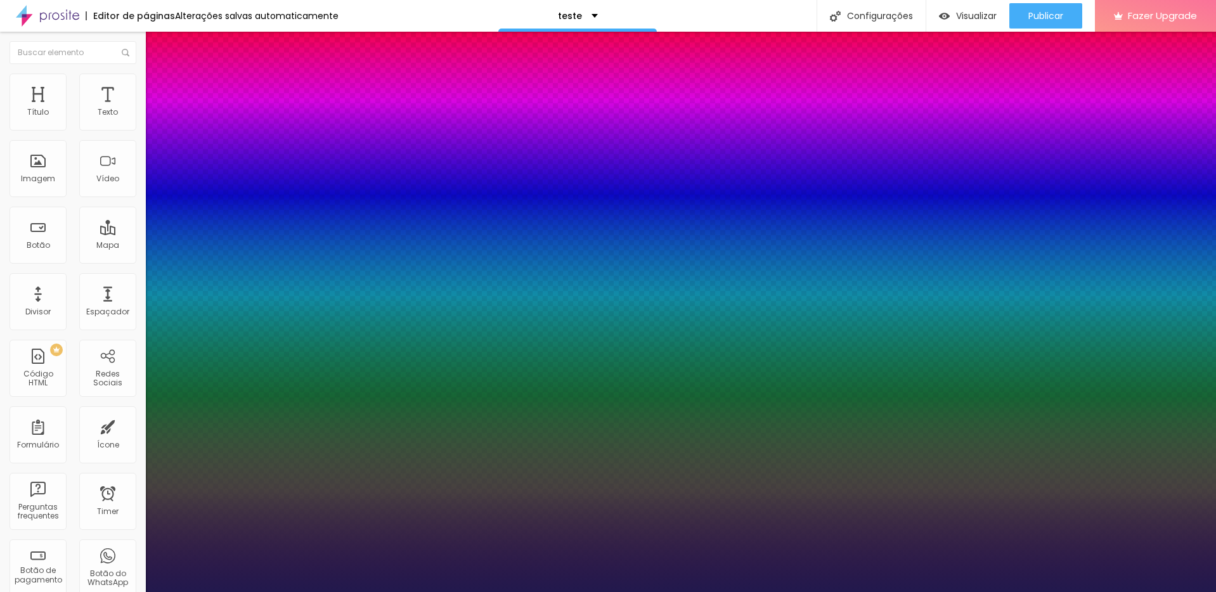
type input "1"
type input "19"
type input "1"
type input "18"
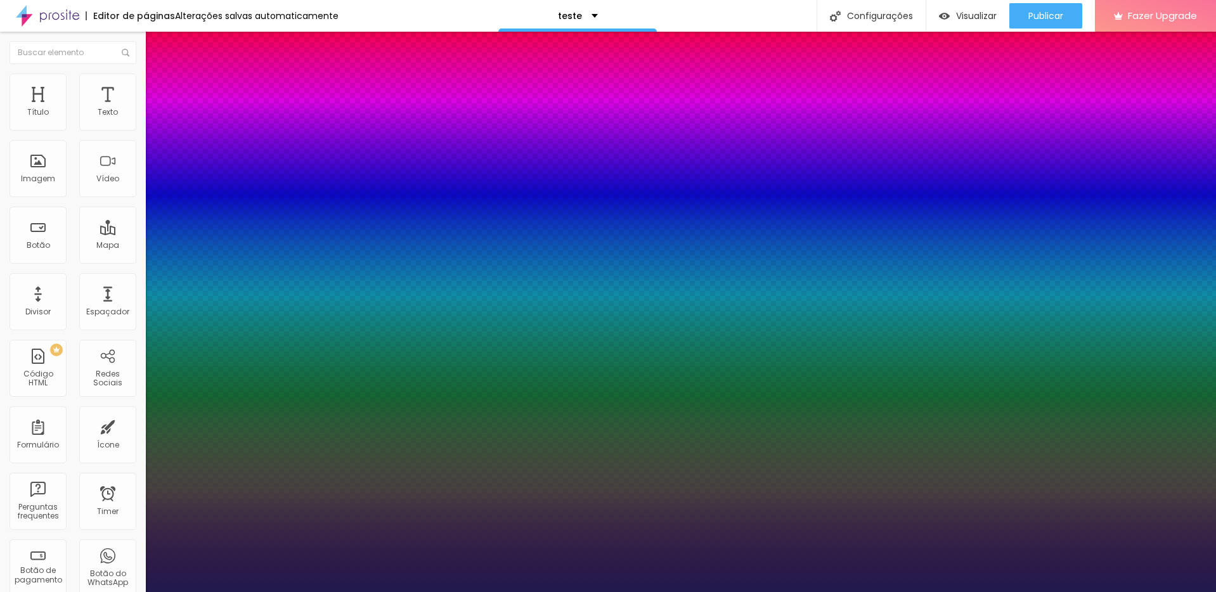
type input "18"
type input "1"
type input "17"
type input "1"
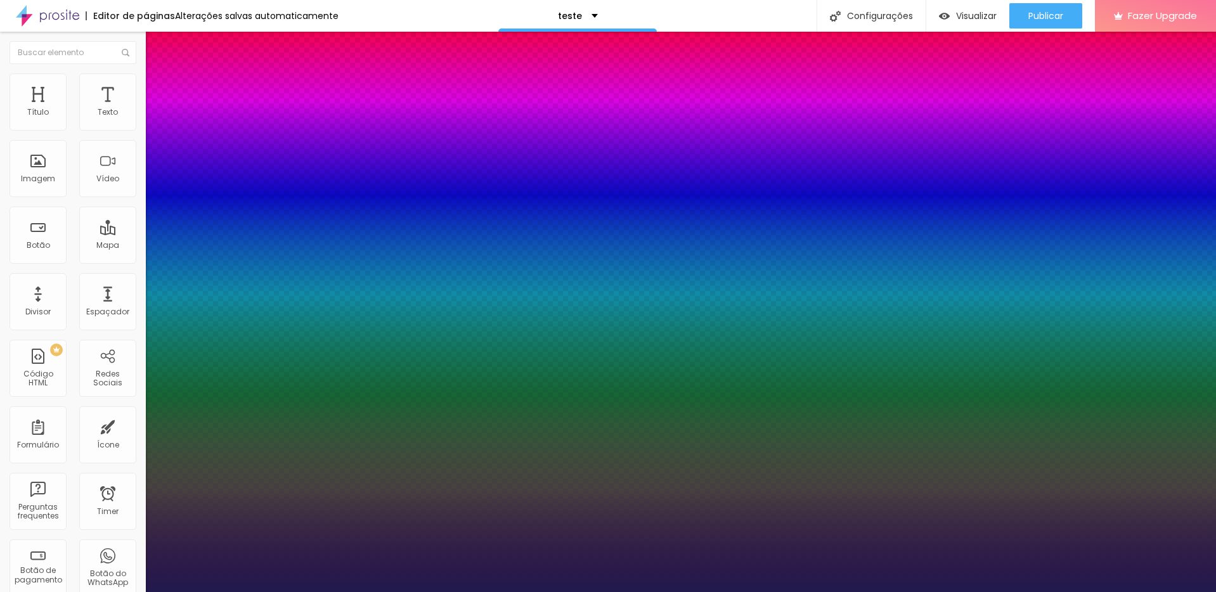
type input "16"
type input "1"
type input "15"
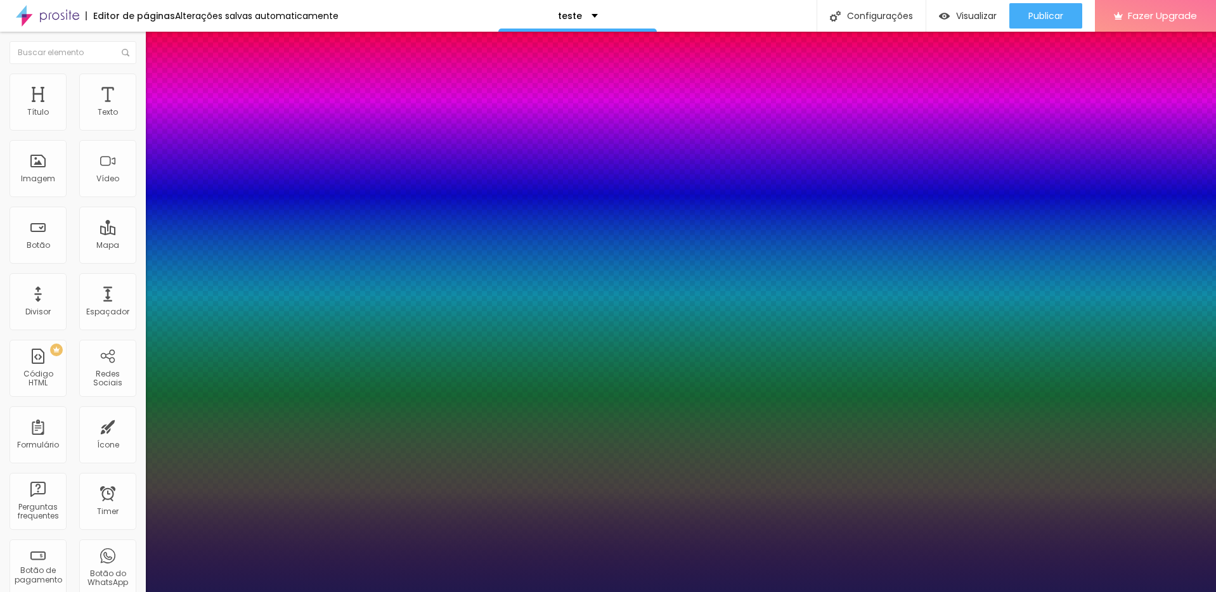
type input "1"
type input "14"
type input "1"
type input "13"
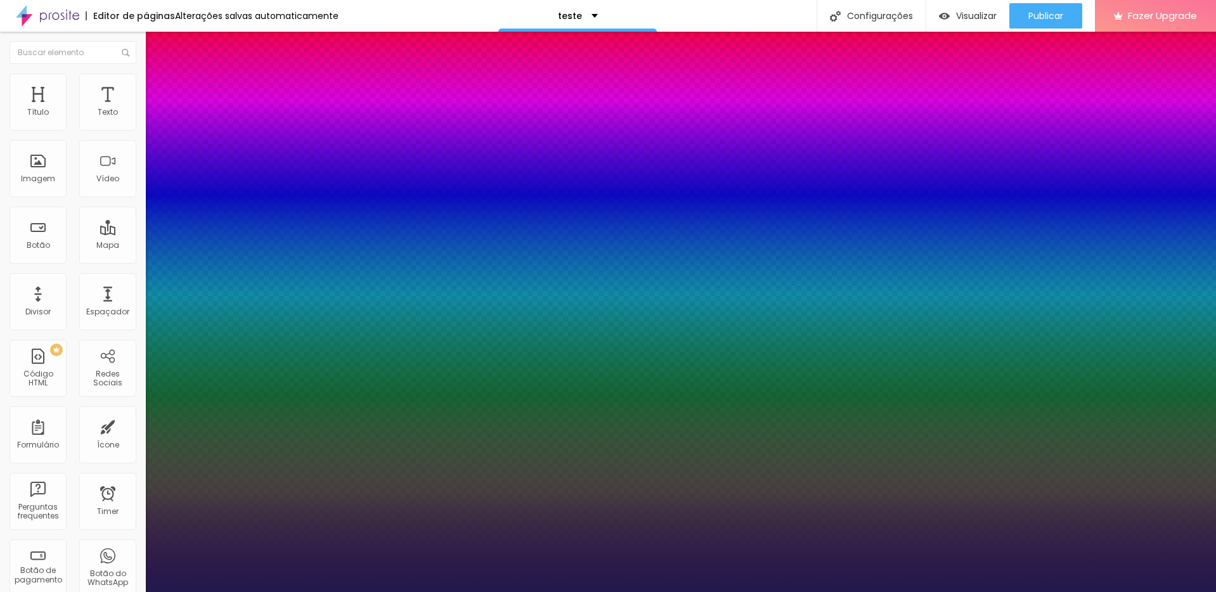
type input "13"
type input "1"
type input "13"
click at [1073, 592] on div at bounding box center [608, 592] width 1216 height 0
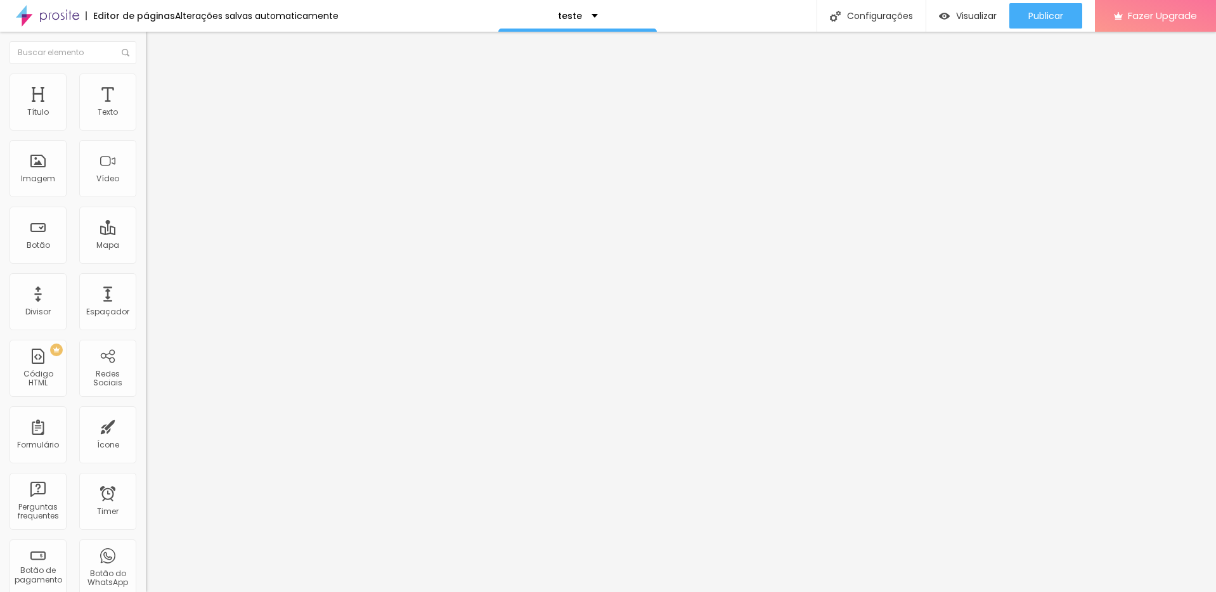
click at [146, 126] on div "Tipografia Voltar ao padrão Sombra DESATIVADO Voltar ao padrão" at bounding box center [219, 125] width 146 height 78
click at [151, 118] on icon "button" at bounding box center [155, 114] width 8 height 8
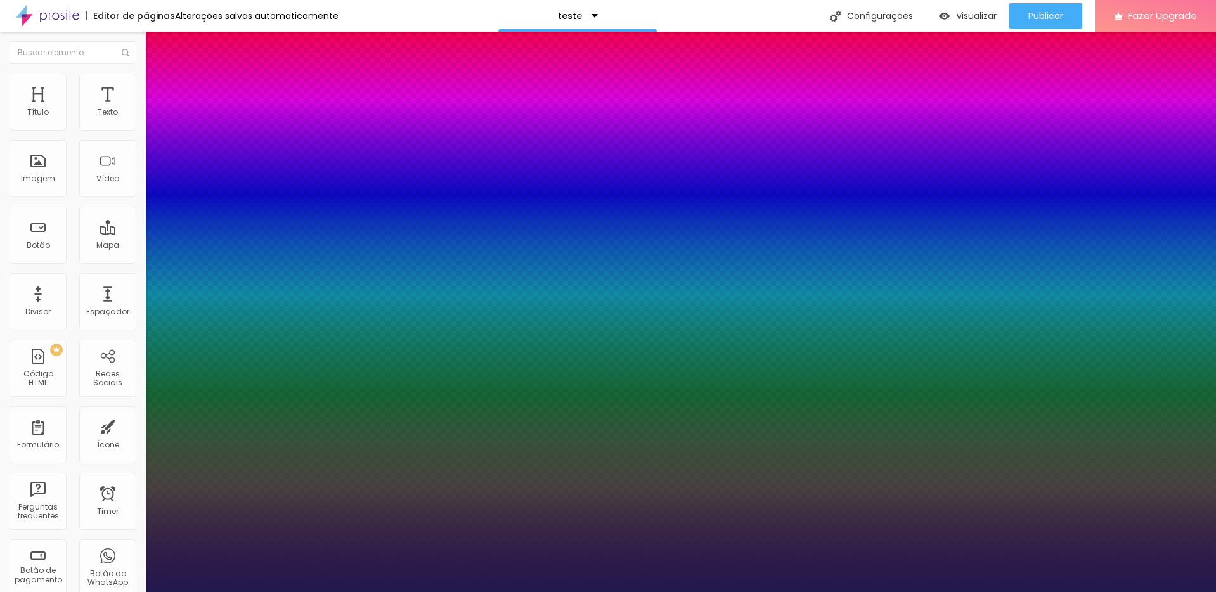
type input "1"
type input "22"
type input "1"
type input "23"
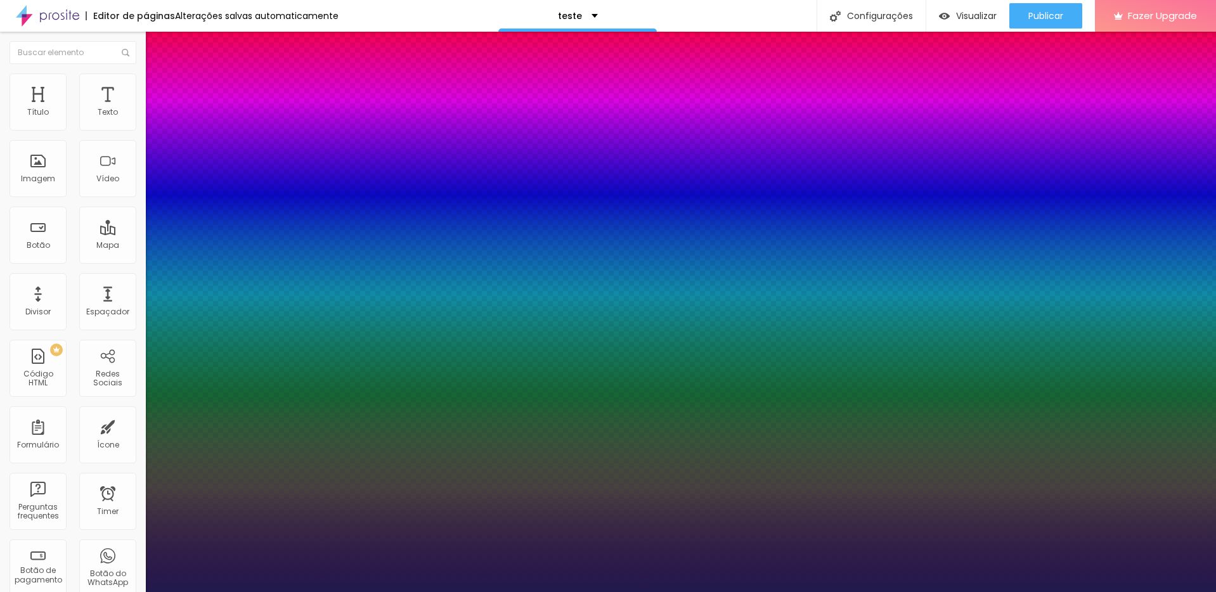
type input "23"
type input "1"
type input "24"
type input "1"
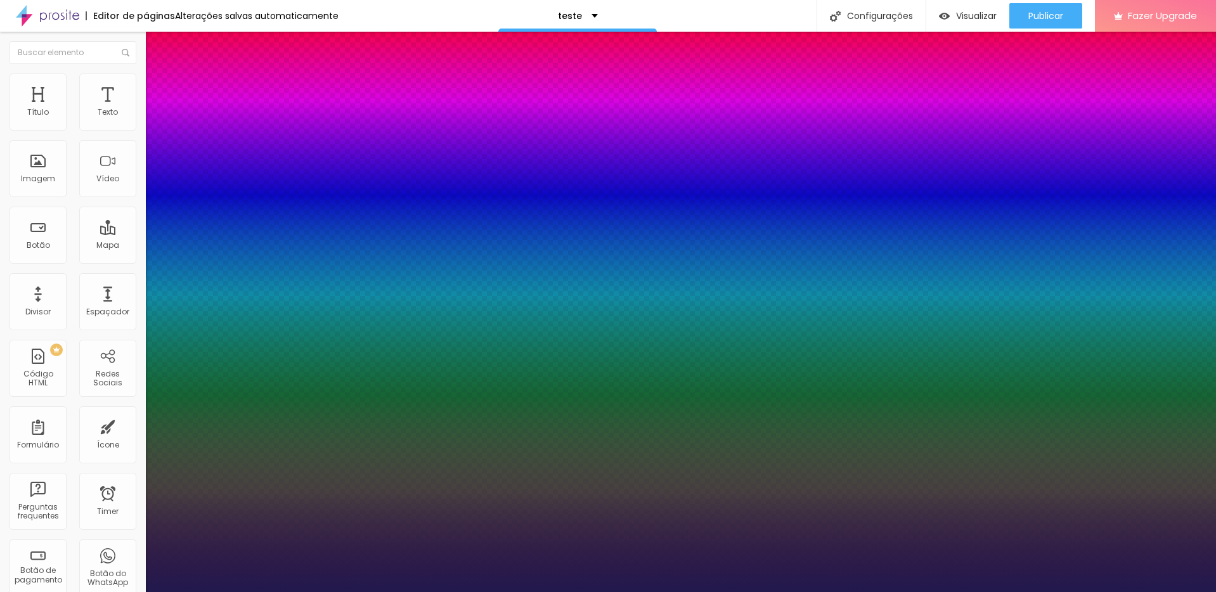
click at [537, 592] on div at bounding box center [608, 592] width 1216 height 0
